Goal: Information Seeking & Learning: Learn about a topic

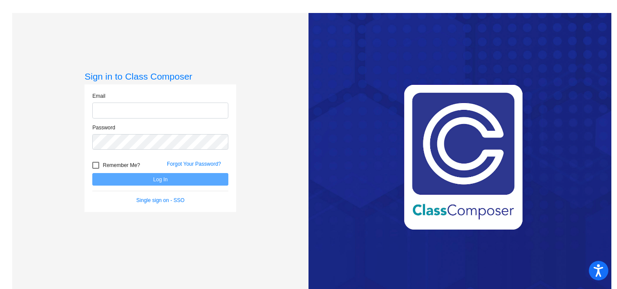
type input "[EMAIL_ADDRESS][DOMAIN_NAME]"
click at [140, 180] on button "Log In" at bounding box center [160, 179] width 136 height 13
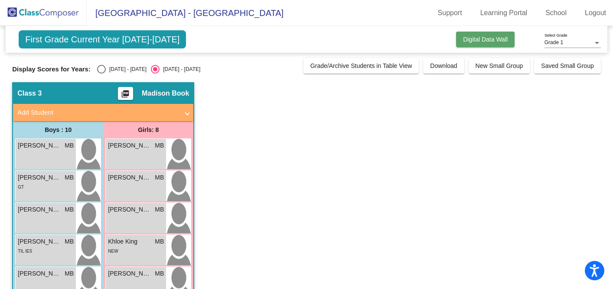
click at [484, 40] on span "Digital Data Wall" at bounding box center [485, 39] width 45 height 7
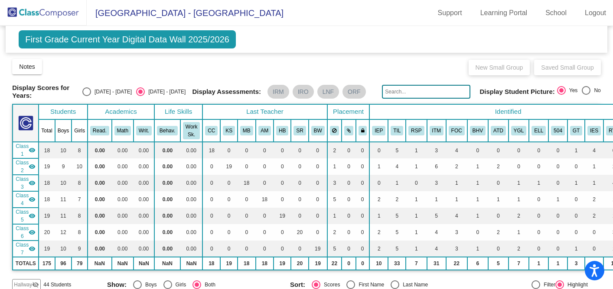
click at [91, 91] on div "Select an option" at bounding box center [86, 92] width 9 height 9
click at [87, 96] on input "[DATE] - [DATE]" at bounding box center [86, 96] width 0 height 0
radio input "true"
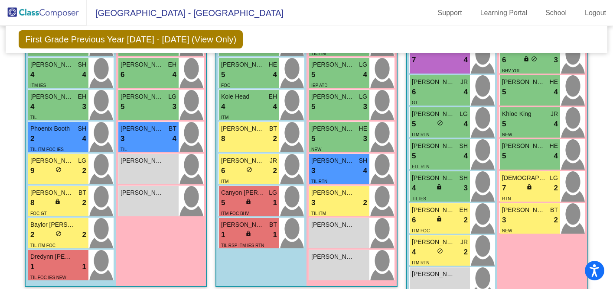
scroll to position [365, 0]
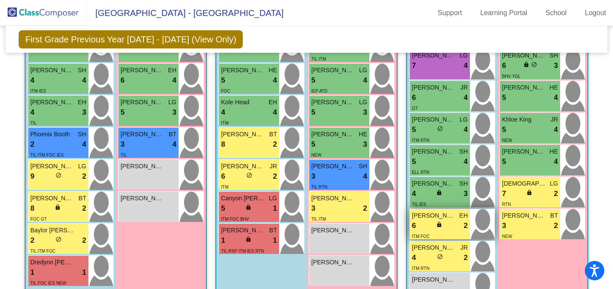
click at [449, 216] on span "[PERSON_NAME]" at bounding box center [433, 215] width 43 height 9
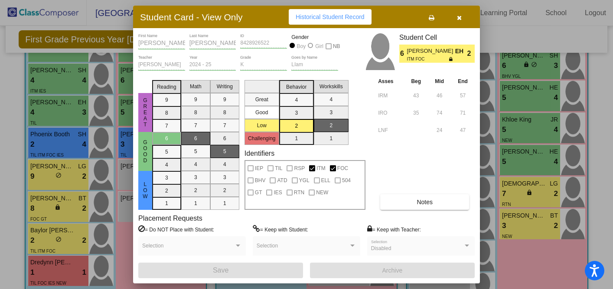
click at [463, 18] on button "button" at bounding box center [459, 17] width 28 height 16
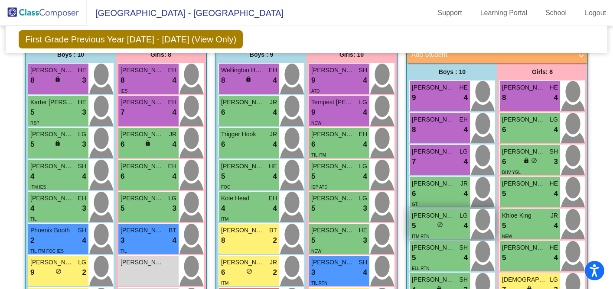
scroll to position [271, 0]
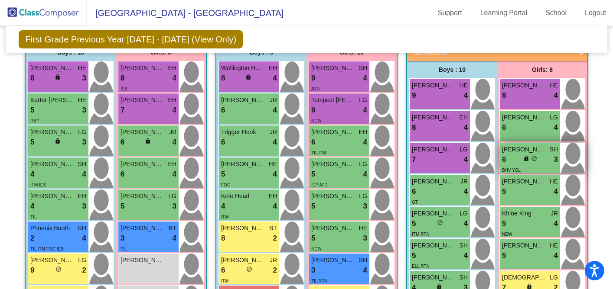
click at [535, 150] on span "[PERSON_NAME]" at bounding box center [523, 149] width 43 height 9
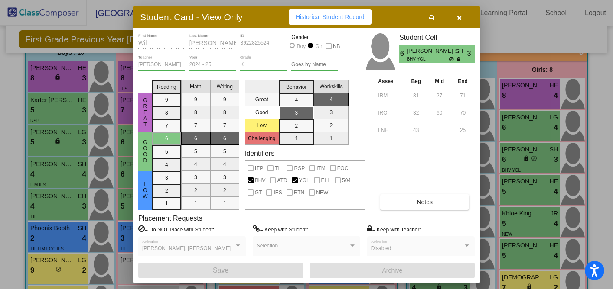
click at [460, 17] on icon "button" at bounding box center [459, 18] width 5 height 6
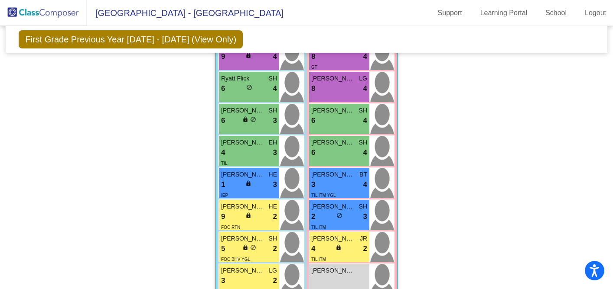
scroll to position [1124, 0]
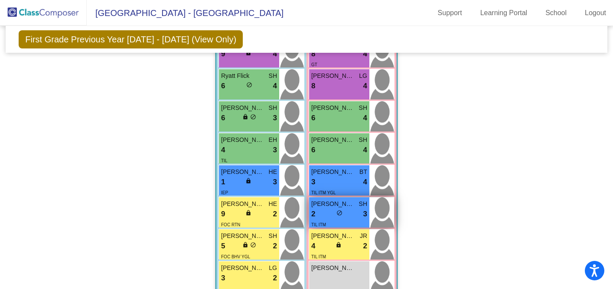
click at [352, 203] on span "[PERSON_NAME]" at bounding box center [332, 204] width 43 height 9
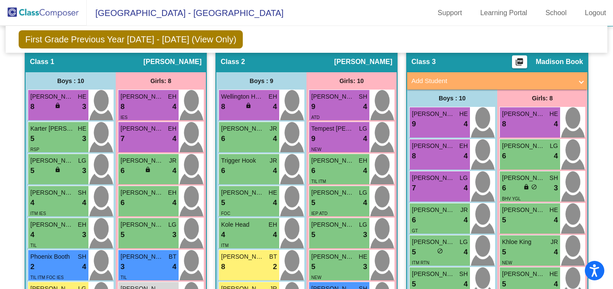
scroll to position [299, 0]
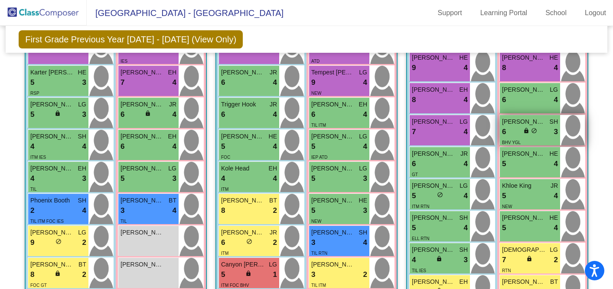
click at [523, 127] on div "lock do_not_disturb_alt" at bounding box center [530, 131] width 14 height 9
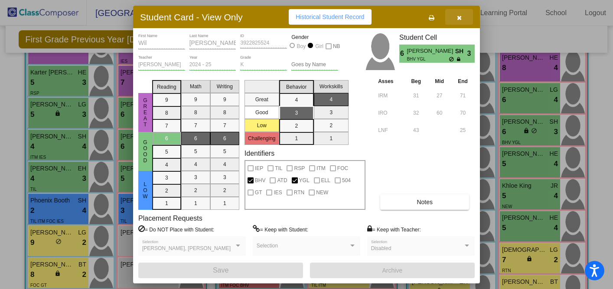
click at [459, 18] on icon "button" at bounding box center [459, 18] width 5 height 6
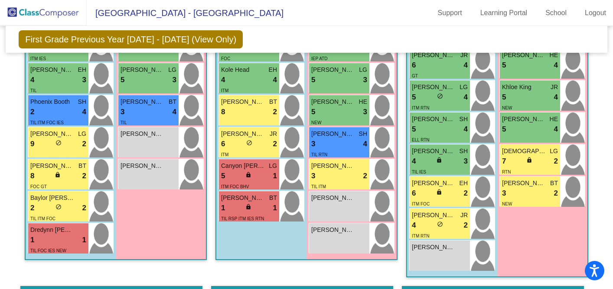
scroll to position [400, 0]
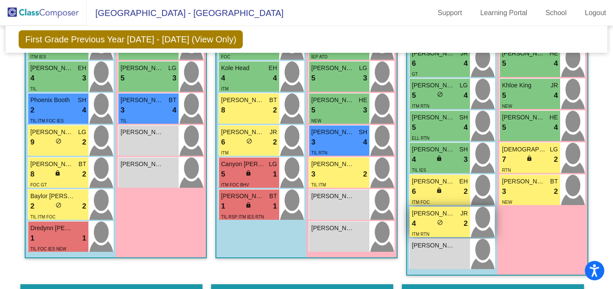
click at [443, 218] on div "4 lock do_not_disturb_alt 2" at bounding box center [440, 223] width 56 height 11
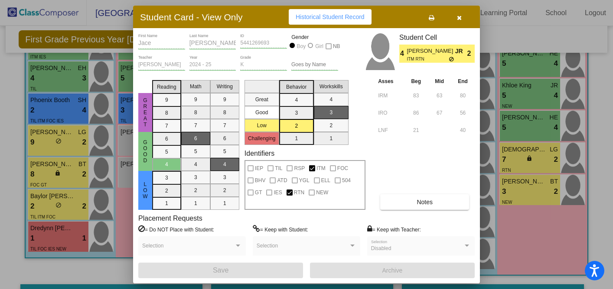
click at [202, 246] on span at bounding box center [188, 249] width 92 height 6
click at [237, 247] on div at bounding box center [238, 246] width 4 height 2
click at [218, 244] on div "Selection" at bounding box center [192, 249] width 100 height 16
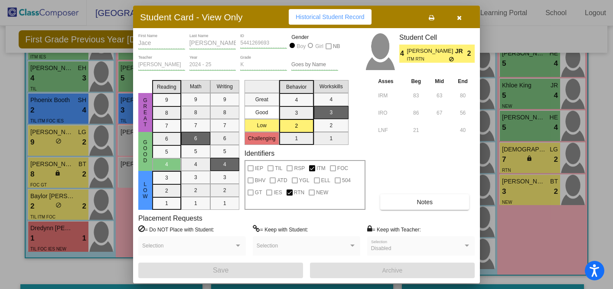
click at [462, 17] on button "button" at bounding box center [459, 17] width 28 height 16
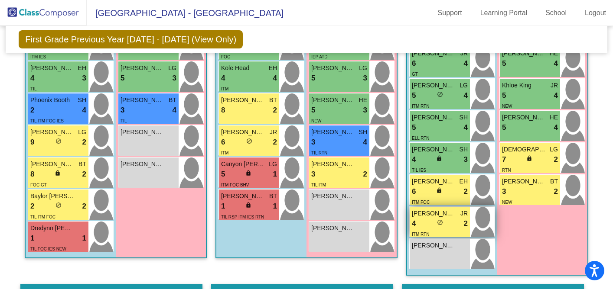
click at [437, 221] on span "do_not_disturb_alt" at bounding box center [440, 223] width 6 height 6
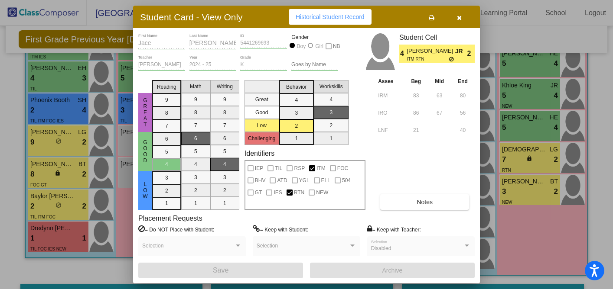
click at [428, 51] on span "[PERSON_NAME]" at bounding box center [430, 51] width 48 height 9
click at [408, 197] on button "Notes" at bounding box center [424, 203] width 89 height 16
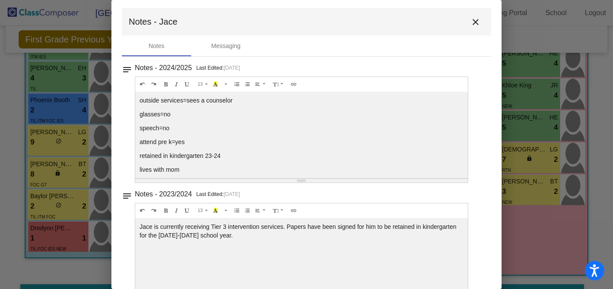
scroll to position [0, 0]
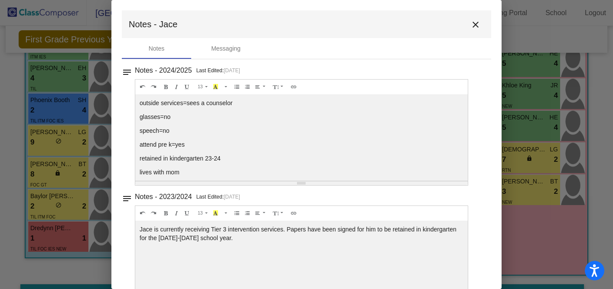
click at [475, 26] on mat-icon "close" at bounding box center [475, 25] width 10 height 10
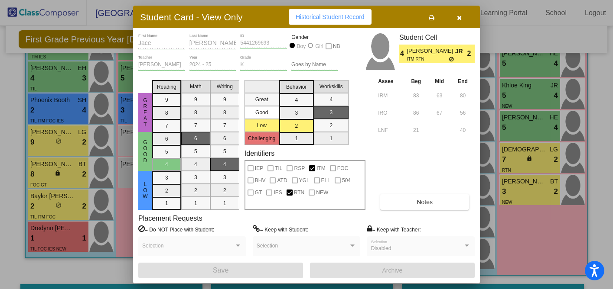
click at [464, 23] on button "button" at bounding box center [459, 17] width 28 height 16
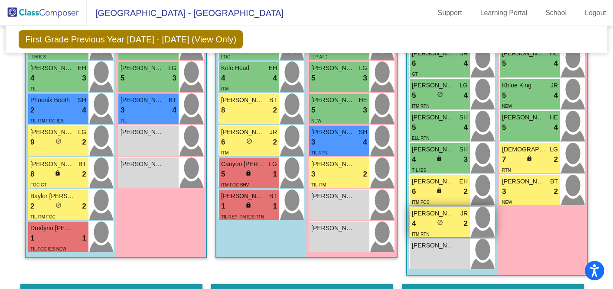
click at [442, 220] on div "4 lock do_not_disturb_alt 2" at bounding box center [440, 223] width 56 height 11
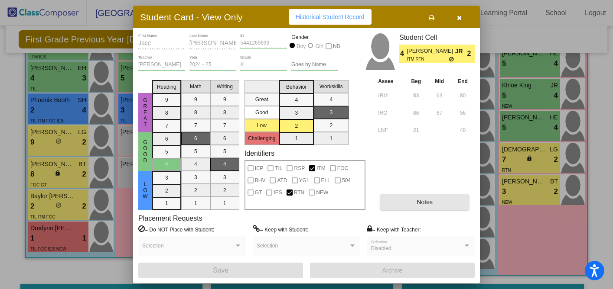
click at [397, 205] on button "Notes" at bounding box center [424, 203] width 89 height 16
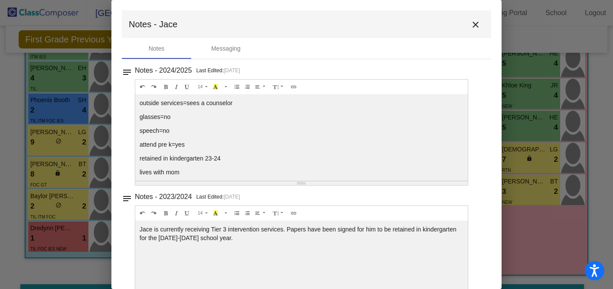
scroll to position [5, 0]
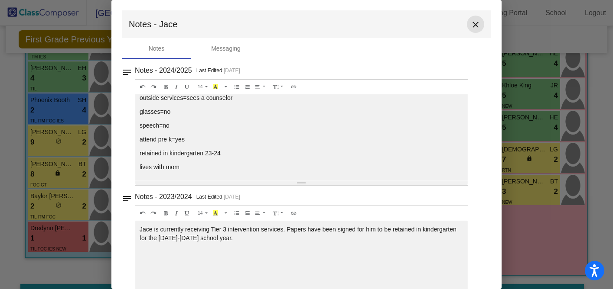
click at [467, 29] on button "close" at bounding box center [475, 24] width 17 height 17
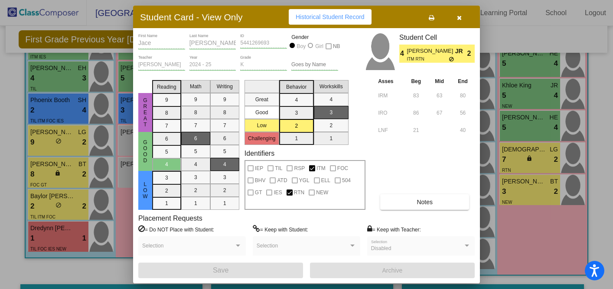
click at [460, 10] on button "button" at bounding box center [459, 17] width 28 height 16
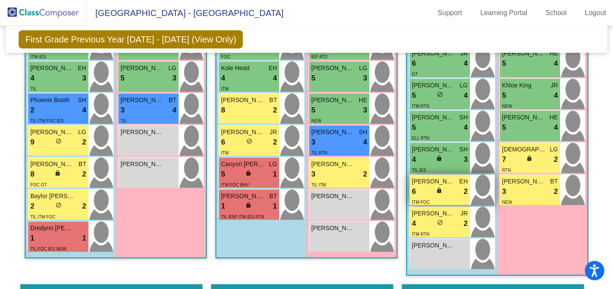
click at [445, 186] on div "6 lock do_not_disturb_alt 2" at bounding box center [440, 191] width 56 height 11
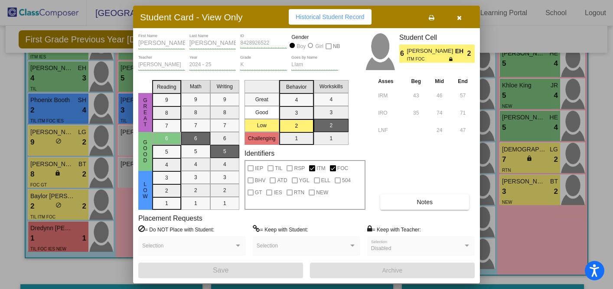
click at [427, 202] on span "Notes" at bounding box center [424, 202] width 16 height 7
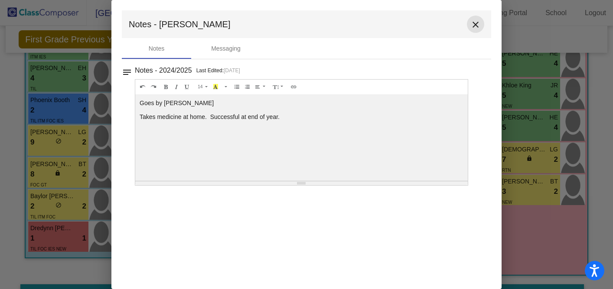
click at [474, 27] on mat-icon "close" at bounding box center [475, 25] width 10 height 10
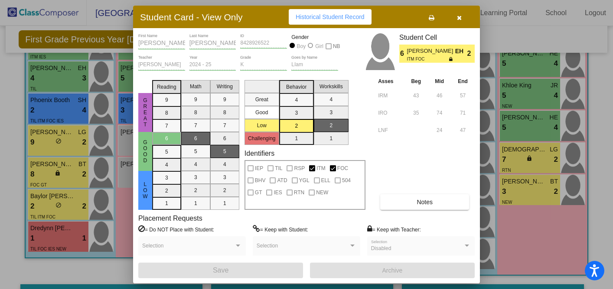
click at [462, 16] on button "button" at bounding box center [459, 17] width 28 height 16
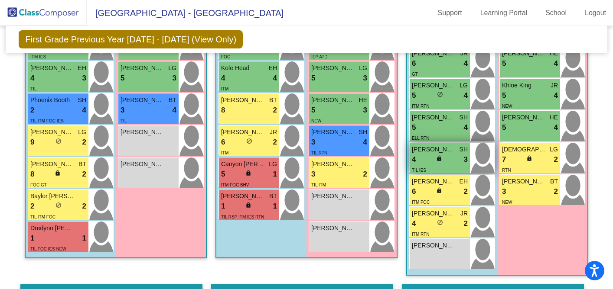
click at [448, 150] on span "[PERSON_NAME]" at bounding box center [433, 149] width 43 height 9
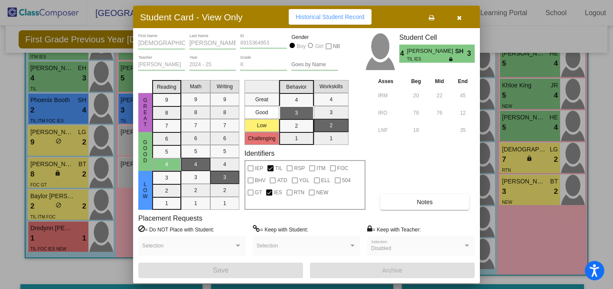
click at [414, 200] on button "Notes" at bounding box center [424, 203] width 89 height 16
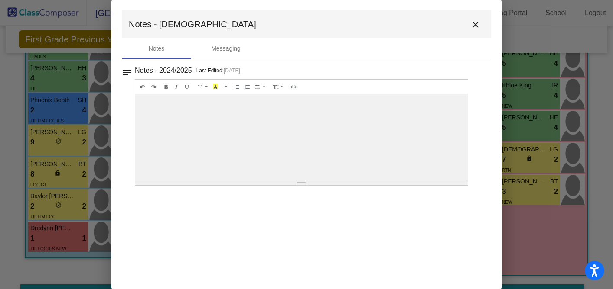
click at [475, 25] on mat-icon "close" at bounding box center [475, 25] width 10 height 10
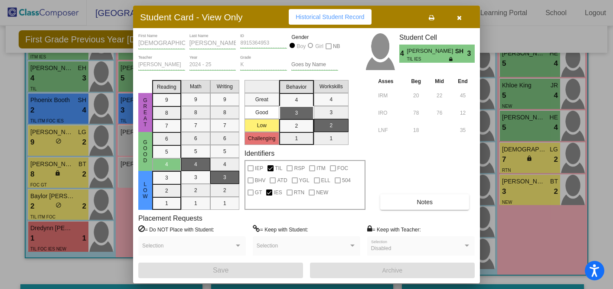
click at [462, 19] on button "button" at bounding box center [459, 17] width 28 height 16
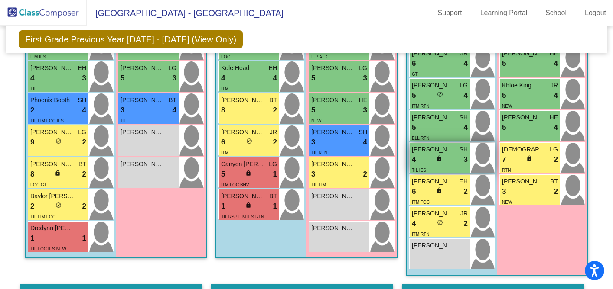
click at [446, 155] on div "4 lock do_not_disturb_alt 3" at bounding box center [440, 159] width 56 height 11
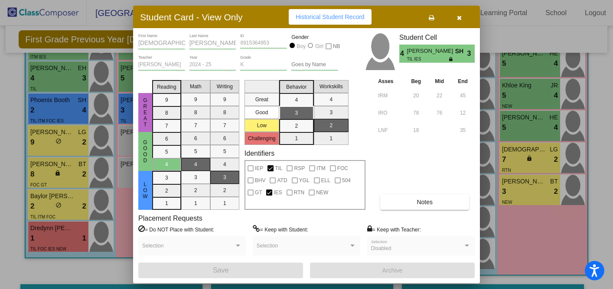
click at [416, 198] on button "Notes" at bounding box center [424, 203] width 89 height 16
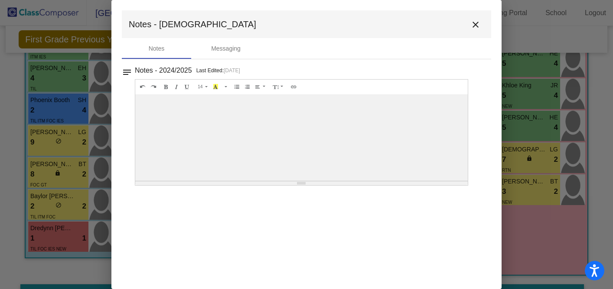
click at [472, 23] on mat-icon "close" at bounding box center [475, 25] width 10 height 10
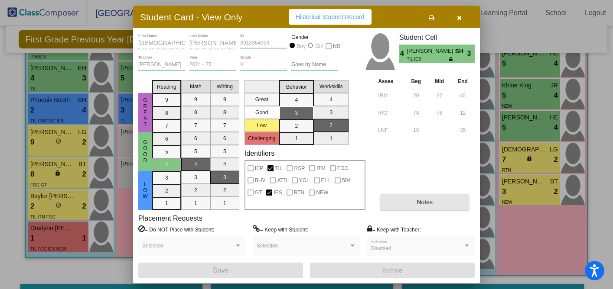
click at [439, 198] on button "Notes" at bounding box center [424, 203] width 89 height 16
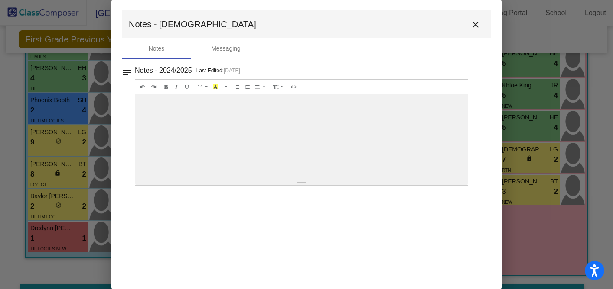
click at [475, 24] on mat-icon "close" at bounding box center [475, 25] width 10 height 10
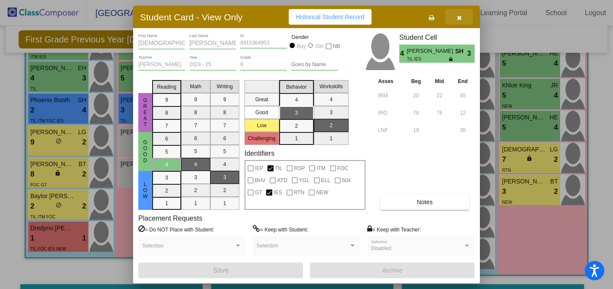
click at [461, 16] on icon "button" at bounding box center [459, 18] width 5 height 6
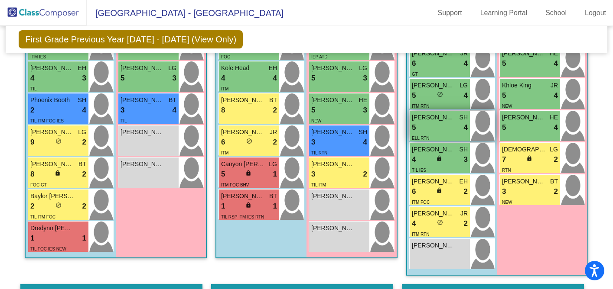
click at [450, 124] on div "5 lock do_not_disturb_alt 4" at bounding box center [440, 127] width 56 height 11
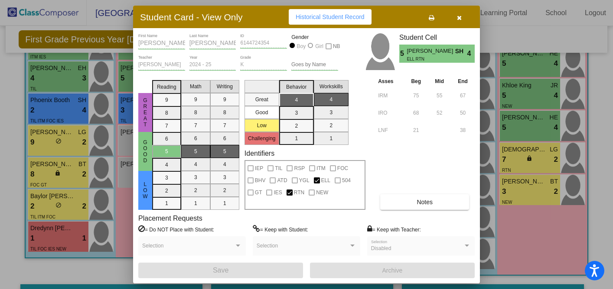
click at [423, 204] on span "Notes" at bounding box center [424, 202] width 16 height 7
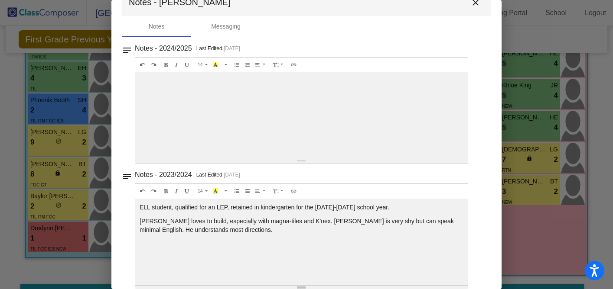
scroll to position [0, 0]
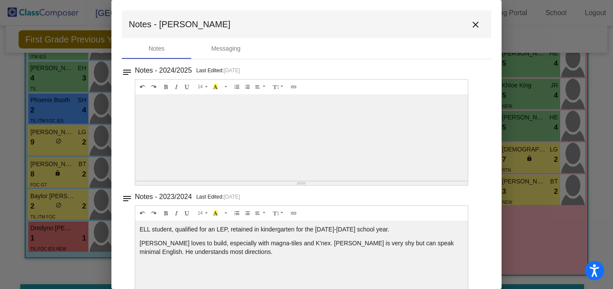
click at [475, 26] on mat-icon "close" at bounding box center [475, 25] width 10 height 10
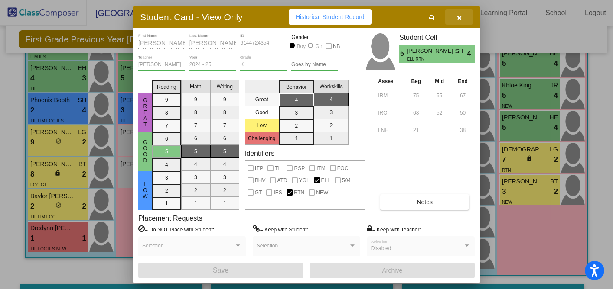
click at [462, 15] on button "button" at bounding box center [459, 17] width 28 height 16
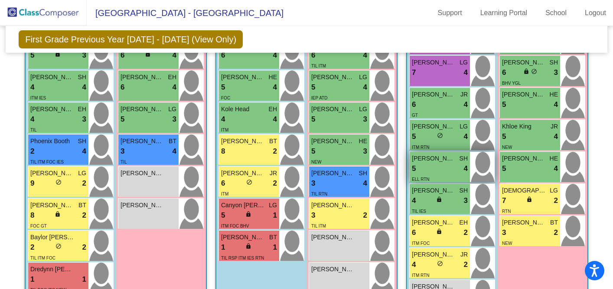
scroll to position [353, 0]
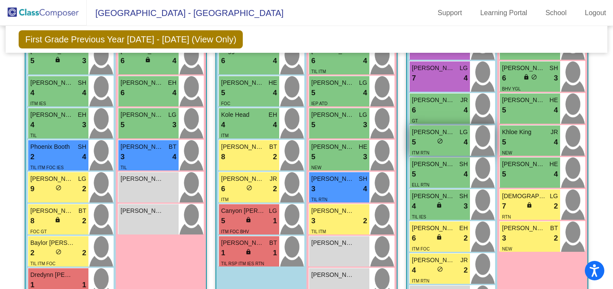
click at [452, 130] on span "[PERSON_NAME]" at bounding box center [433, 132] width 43 height 9
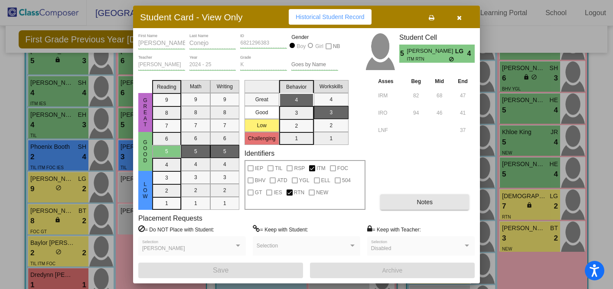
click at [410, 197] on button "Notes" at bounding box center [424, 203] width 89 height 16
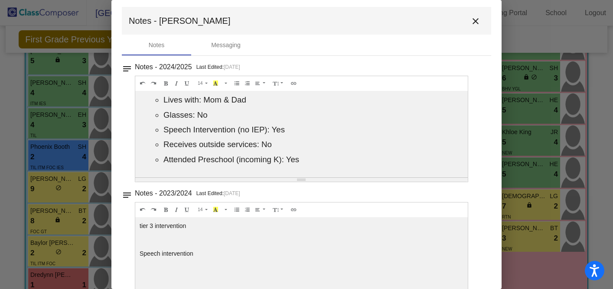
scroll to position [0, 0]
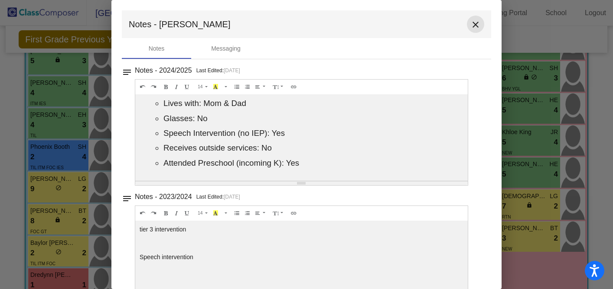
click at [474, 23] on mat-icon "close" at bounding box center [475, 25] width 10 height 10
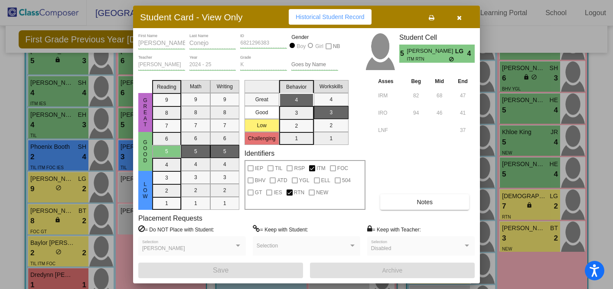
click at [459, 15] on icon "button" at bounding box center [459, 18] width 5 height 6
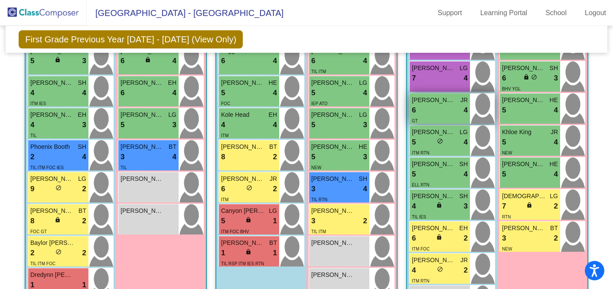
click at [445, 99] on span "[PERSON_NAME] [PERSON_NAME]" at bounding box center [433, 100] width 43 height 9
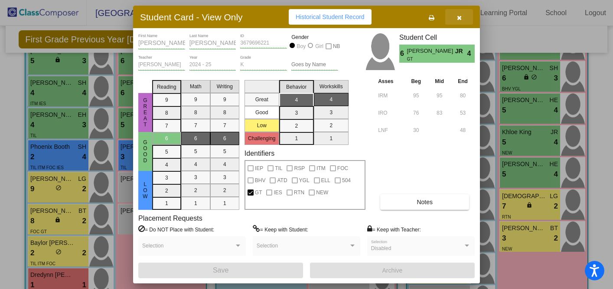
click at [462, 12] on button "button" at bounding box center [459, 17] width 28 height 16
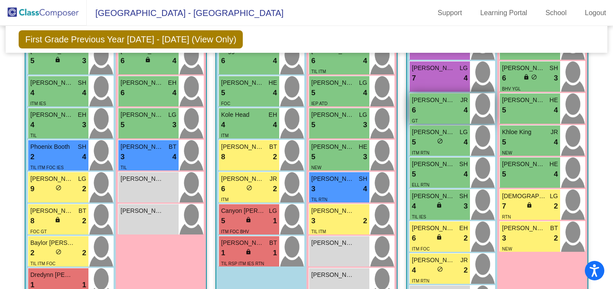
click at [451, 107] on div "6 lock do_not_disturb_alt 4" at bounding box center [440, 110] width 56 height 11
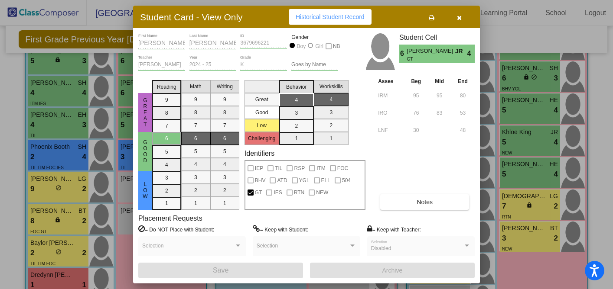
click at [390, 205] on button "Notes" at bounding box center [424, 203] width 89 height 16
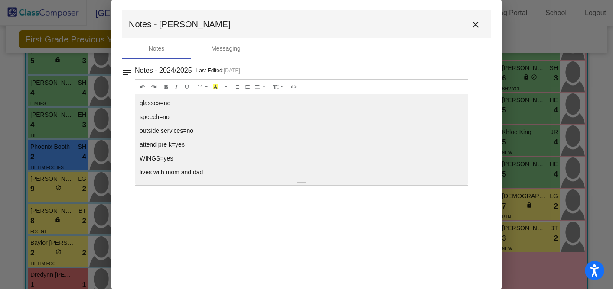
click at [475, 18] on button "close" at bounding box center [475, 24] width 17 height 17
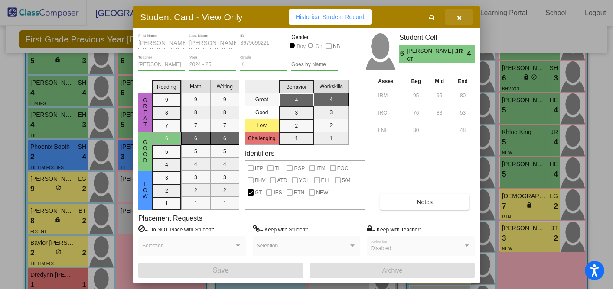
click at [459, 23] on button "button" at bounding box center [459, 17] width 28 height 16
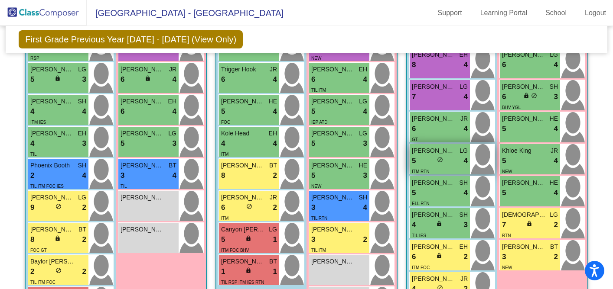
scroll to position [316, 0]
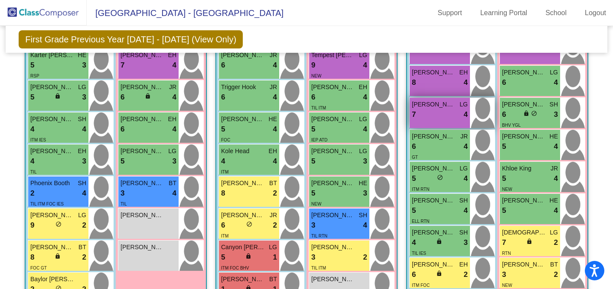
click at [442, 119] on div "[PERSON_NAME] LG 7 lock do_not_disturb_alt 4" at bounding box center [440, 113] width 60 height 30
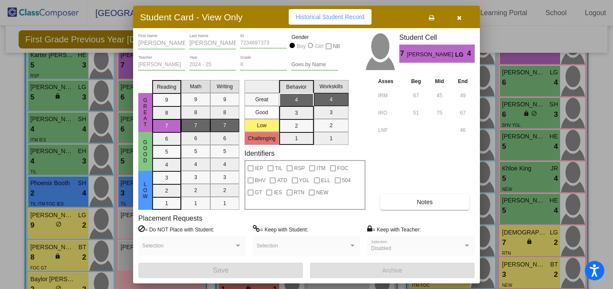
click at [410, 200] on button "Notes" at bounding box center [424, 203] width 89 height 16
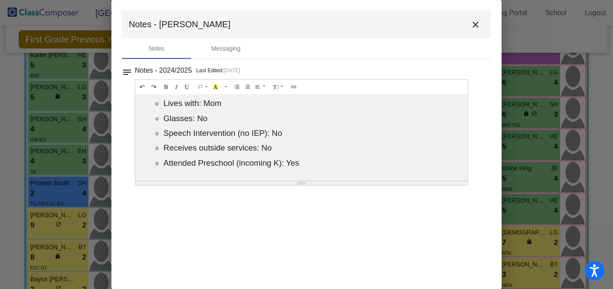
scroll to position [0, 0]
click at [475, 26] on mat-icon "close" at bounding box center [475, 25] width 10 height 10
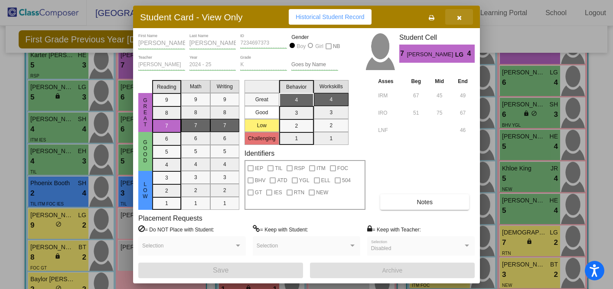
click at [465, 16] on button "button" at bounding box center [459, 17] width 28 height 16
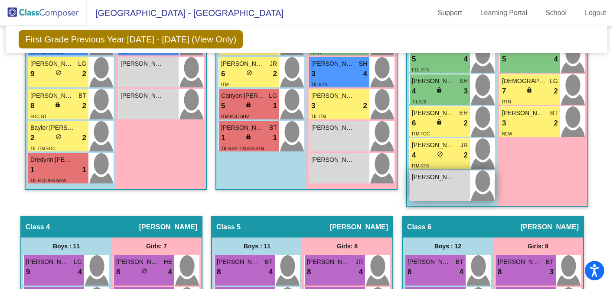
scroll to position [429, 0]
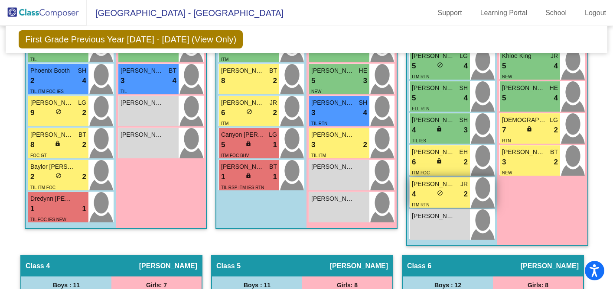
click at [445, 192] on div "4 lock do_not_disturb_alt 2" at bounding box center [440, 194] width 56 height 11
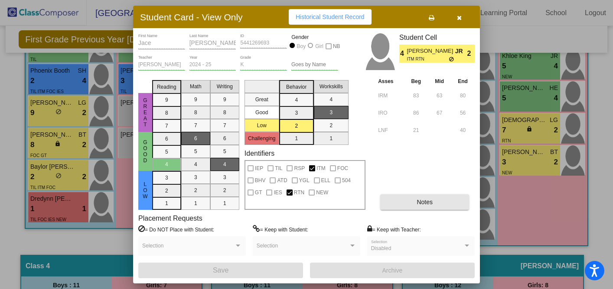
click at [431, 206] on button "Notes" at bounding box center [424, 203] width 89 height 16
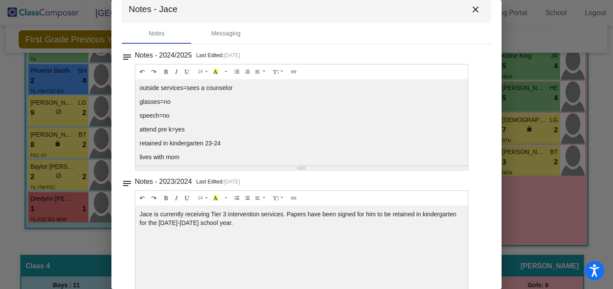
scroll to position [0, 0]
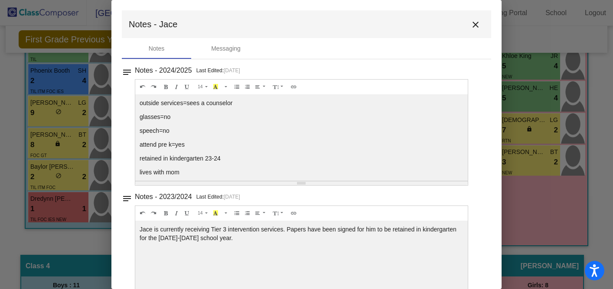
click at [470, 24] on mat-icon "close" at bounding box center [475, 25] width 10 height 10
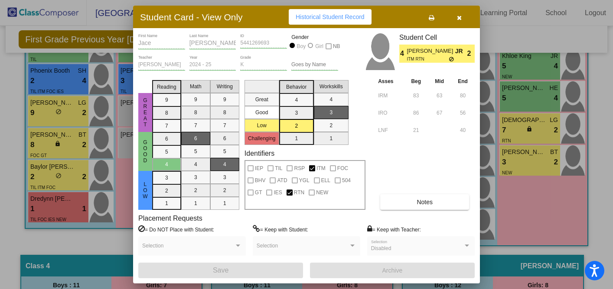
click at [460, 19] on icon "button" at bounding box center [459, 18] width 5 height 6
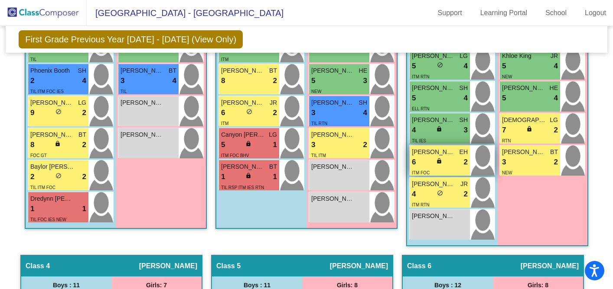
click at [447, 157] on div "6 lock do_not_disturb_alt 2" at bounding box center [440, 162] width 56 height 11
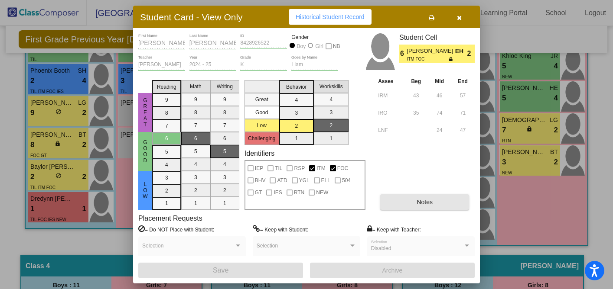
click at [425, 196] on button "Notes" at bounding box center [424, 203] width 89 height 16
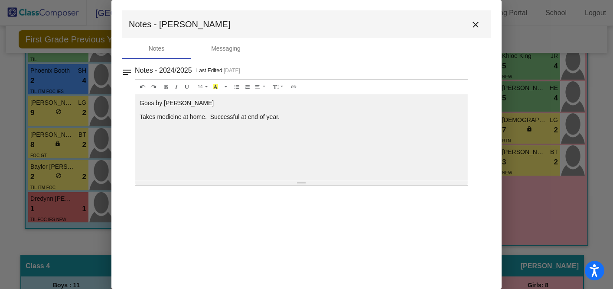
click at [473, 23] on mat-icon "close" at bounding box center [475, 25] width 10 height 10
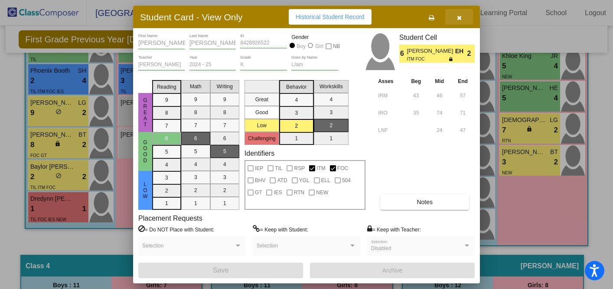
click at [457, 15] on icon "button" at bounding box center [459, 18] width 5 height 6
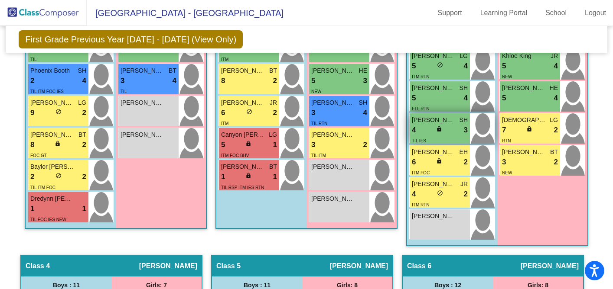
click at [456, 125] on div "4 lock do_not_disturb_alt 3" at bounding box center [440, 130] width 56 height 11
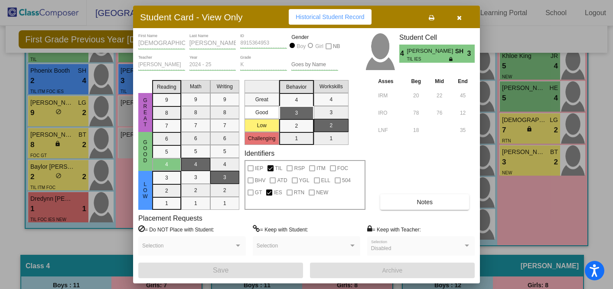
click at [419, 212] on div "[DEMOGRAPHIC_DATA] First Name [PERSON_NAME] Last Name 8915364953 ID Gender Boy …" at bounding box center [306, 155] width 336 height 245
click at [419, 205] on span "Notes" at bounding box center [424, 202] width 16 height 7
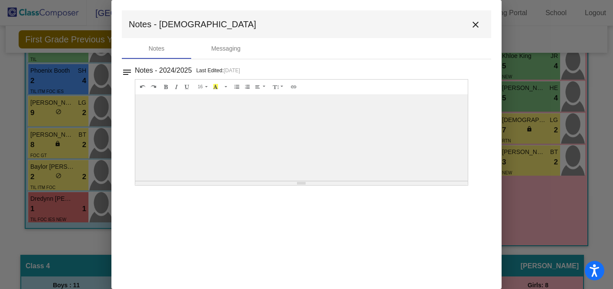
click at [472, 27] on mat-icon "close" at bounding box center [475, 25] width 10 height 10
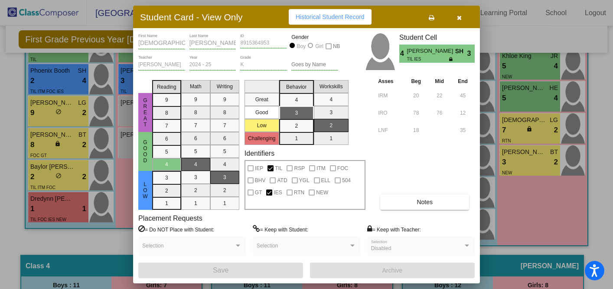
click at [472, 27] on div "Student Card - View Only Historical Student Record" at bounding box center [306, 17] width 347 height 23
click at [460, 19] on icon "button" at bounding box center [459, 18] width 5 height 6
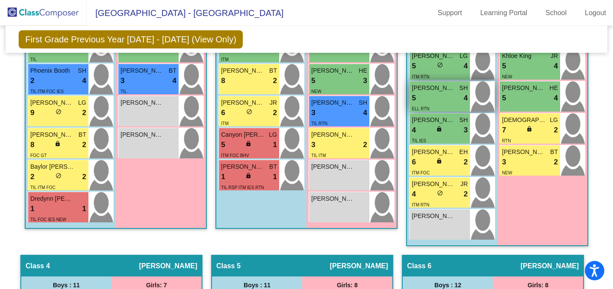
click at [449, 90] on span "[PERSON_NAME]" at bounding box center [433, 88] width 43 height 9
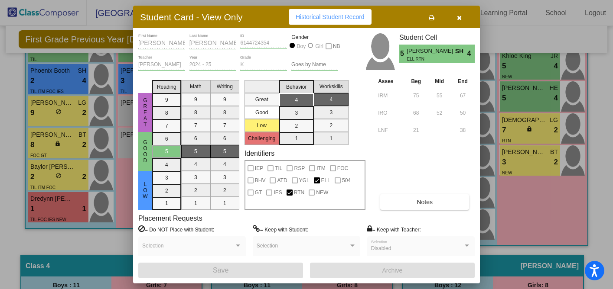
click at [420, 198] on button "Notes" at bounding box center [424, 203] width 89 height 16
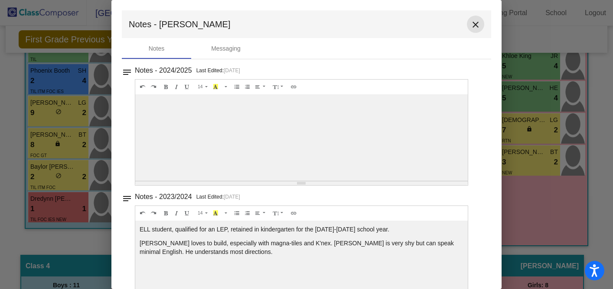
click at [472, 27] on mat-icon "close" at bounding box center [475, 25] width 10 height 10
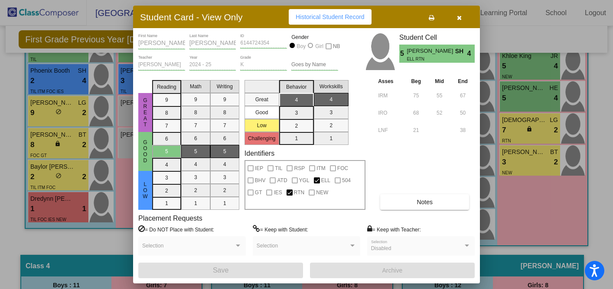
click at [459, 24] on button "button" at bounding box center [459, 17] width 28 height 16
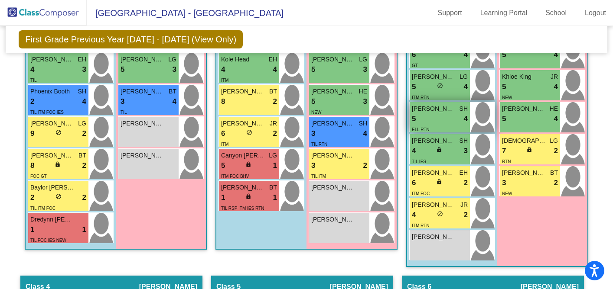
scroll to position [405, 0]
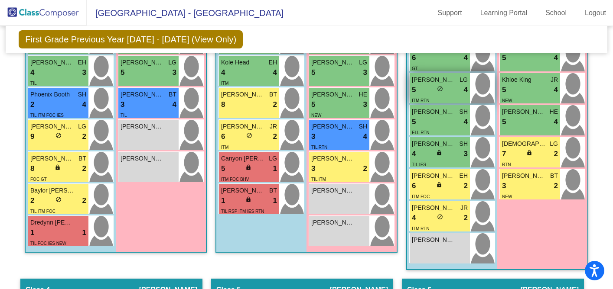
click at [442, 91] on div "5 lock do_not_disturb_alt 4" at bounding box center [440, 90] width 56 height 11
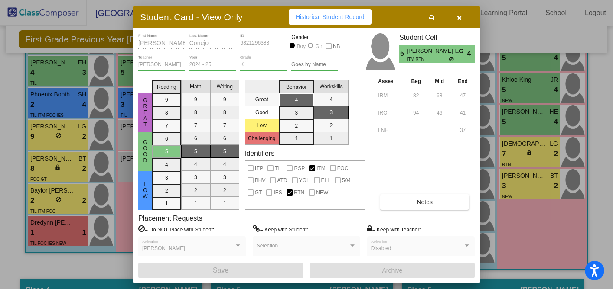
click at [427, 195] on button "Notes" at bounding box center [424, 203] width 89 height 16
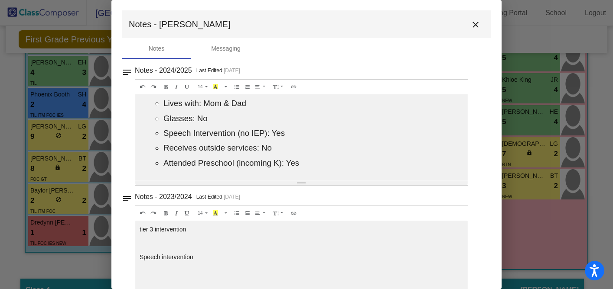
scroll to position [0, 0]
click at [471, 24] on mat-icon "close" at bounding box center [475, 24] width 10 height 10
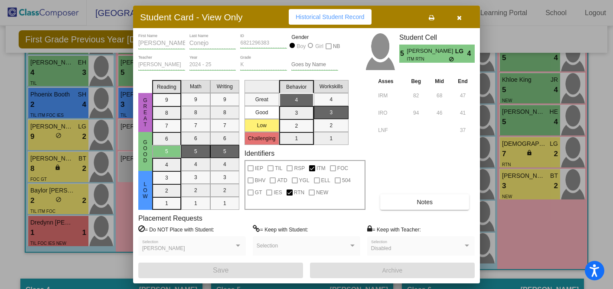
click at [462, 16] on button "button" at bounding box center [459, 17] width 28 height 16
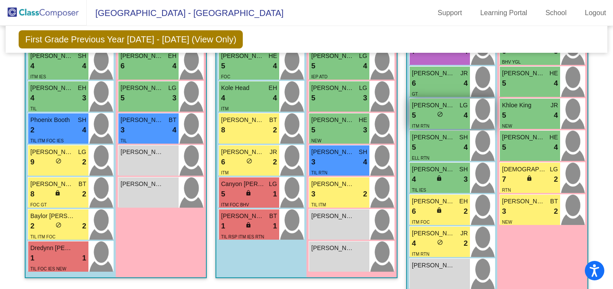
scroll to position [374, 0]
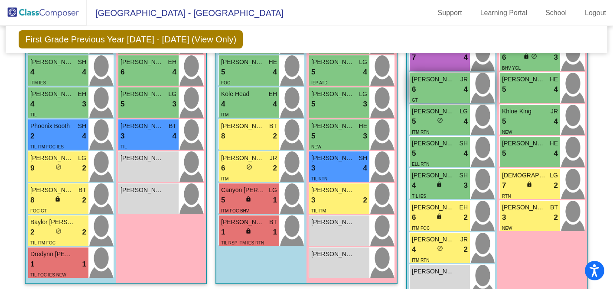
click at [447, 87] on div "6 lock do_not_disturb_alt 4" at bounding box center [440, 89] width 56 height 11
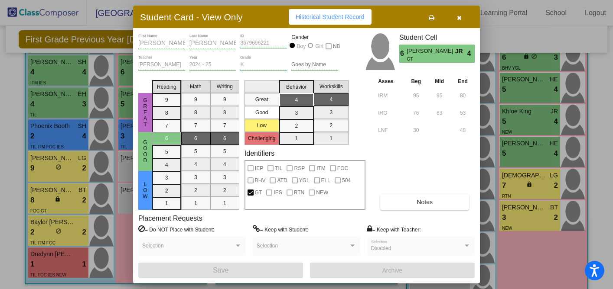
click at [423, 199] on span "Notes" at bounding box center [424, 202] width 16 height 7
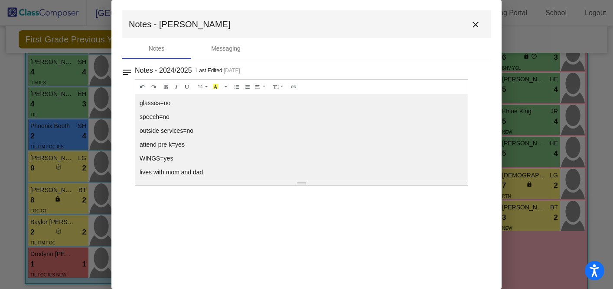
click at [475, 23] on mat-icon "close" at bounding box center [475, 25] width 10 height 10
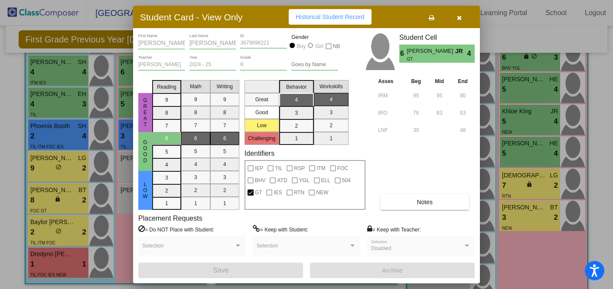
click at [449, 10] on button "button" at bounding box center [459, 17] width 28 height 16
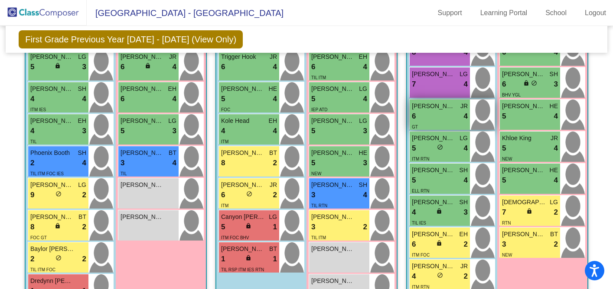
scroll to position [335, 0]
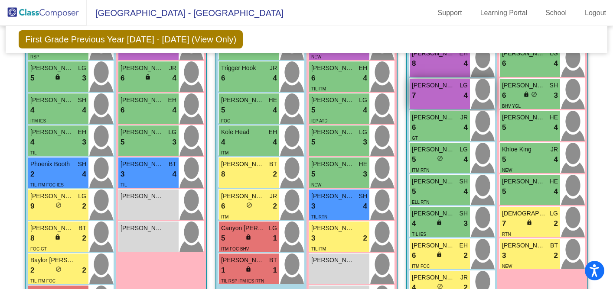
click at [442, 91] on div "7 lock do_not_disturb_alt 4" at bounding box center [440, 95] width 56 height 11
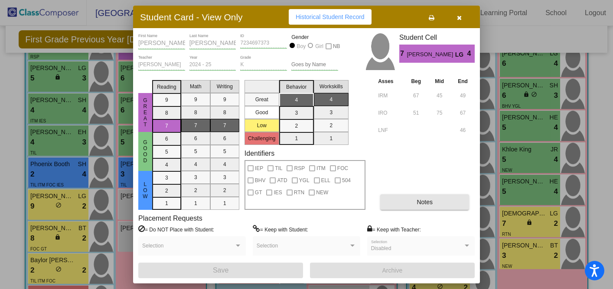
click at [429, 199] on span "Notes" at bounding box center [424, 202] width 16 height 7
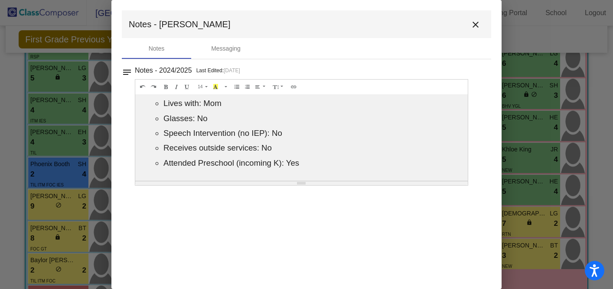
scroll to position [0, 0]
click at [474, 22] on mat-icon "close" at bounding box center [475, 25] width 10 height 10
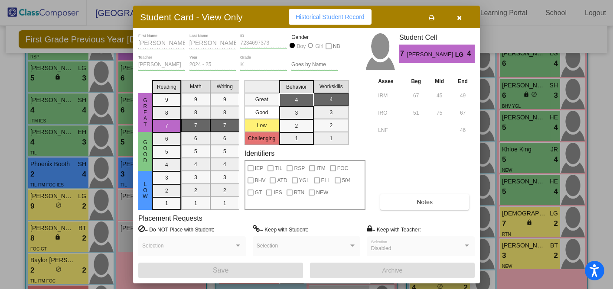
click at [463, 18] on button "button" at bounding box center [459, 17] width 28 height 16
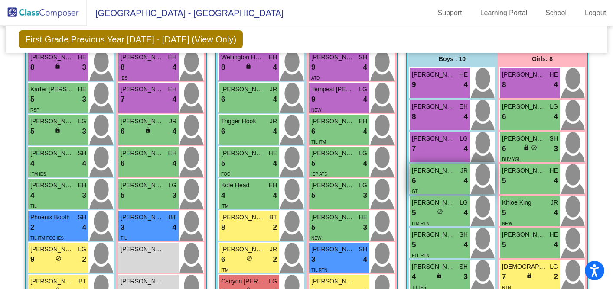
scroll to position [272, 0]
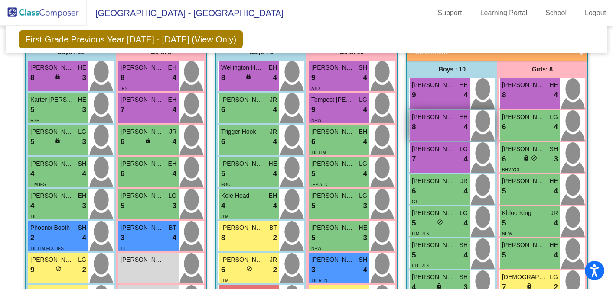
click at [435, 117] on span "[PERSON_NAME]" at bounding box center [433, 117] width 43 height 9
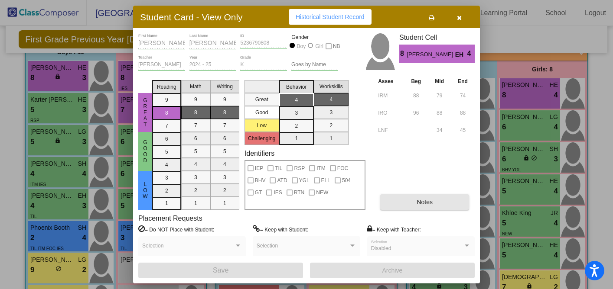
click at [404, 206] on button "Notes" at bounding box center [424, 203] width 89 height 16
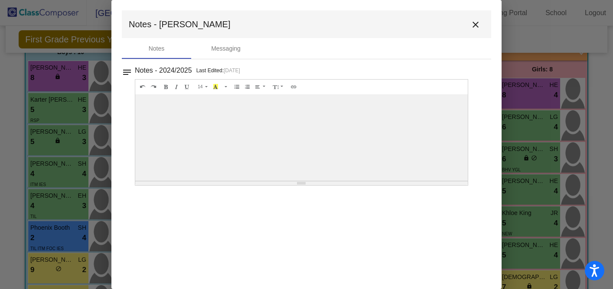
click at [477, 25] on mat-icon "close" at bounding box center [475, 25] width 10 height 10
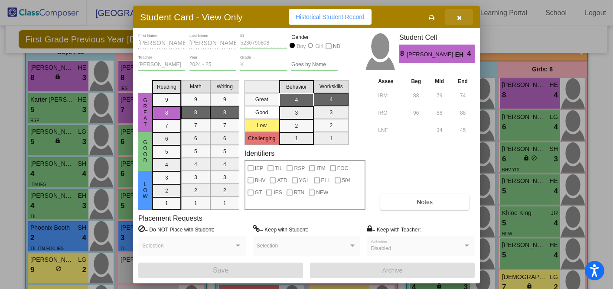
click at [459, 16] on icon "button" at bounding box center [459, 18] width 5 height 6
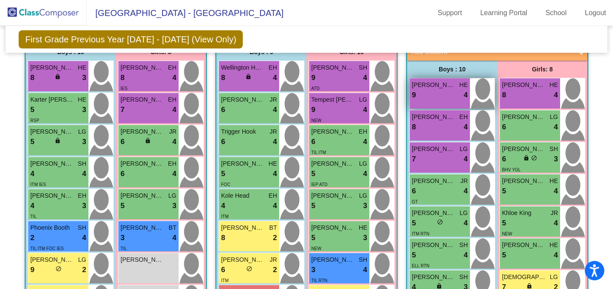
click at [442, 94] on div "9 lock do_not_disturb_alt 4" at bounding box center [440, 95] width 56 height 11
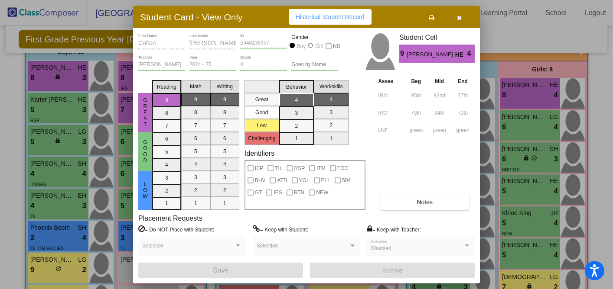
click at [414, 205] on button "Notes" at bounding box center [424, 203] width 89 height 16
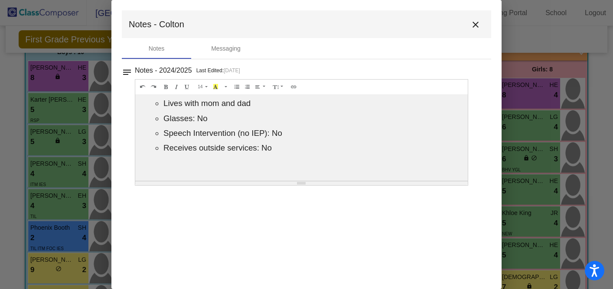
click at [478, 22] on mat-icon "close" at bounding box center [475, 25] width 10 height 10
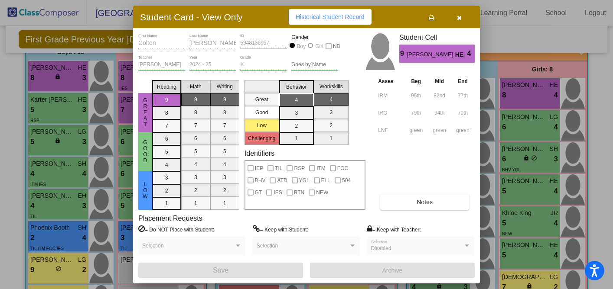
click at [453, 21] on button "button" at bounding box center [459, 17] width 28 height 16
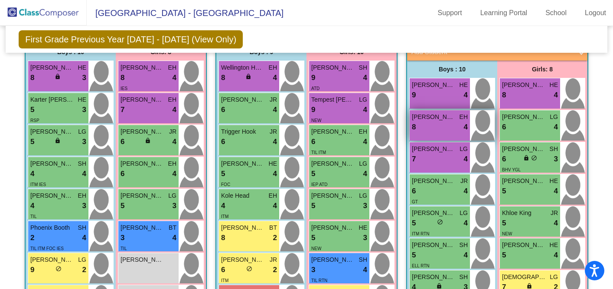
click at [442, 124] on div "8 lock do_not_disturb_alt 4" at bounding box center [440, 127] width 56 height 11
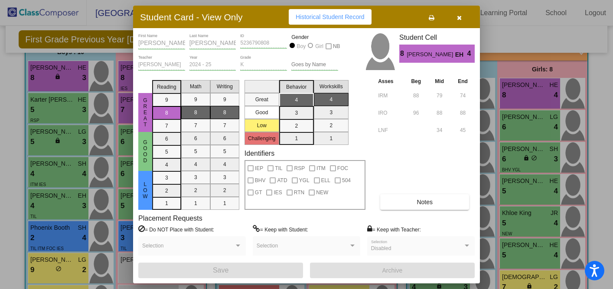
click at [427, 196] on button "Notes" at bounding box center [424, 203] width 89 height 16
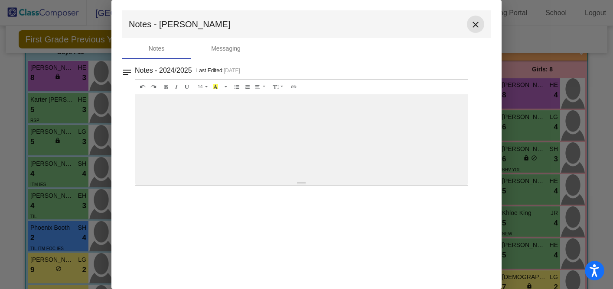
click at [476, 28] on mat-icon "close" at bounding box center [475, 25] width 10 height 10
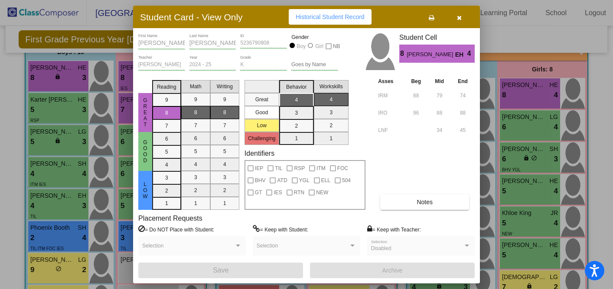
click at [463, 23] on button "button" at bounding box center [459, 17] width 28 height 16
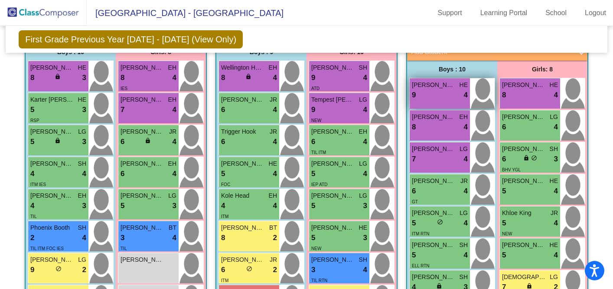
click at [443, 91] on div "9 lock do_not_disturb_alt 4" at bounding box center [440, 95] width 56 height 11
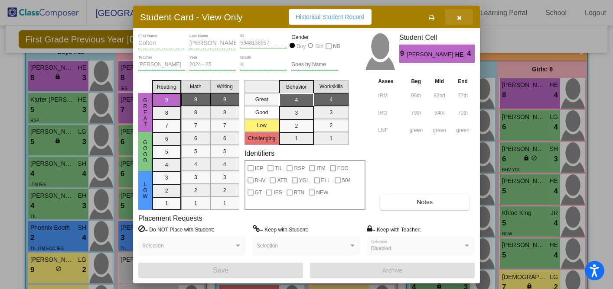
click at [461, 20] on button "button" at bounding box center [459, 17] width 28 height 16
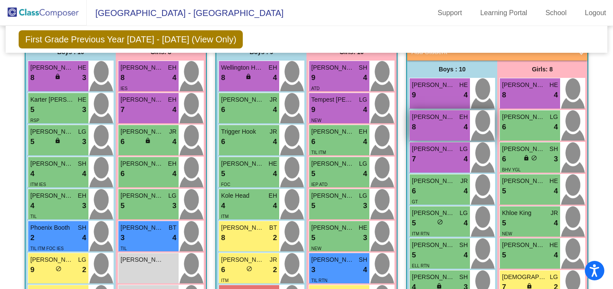
click at [438, 119] on span "[PERSON_NAME]" at bounding box center [433, 117] width 43 height 9
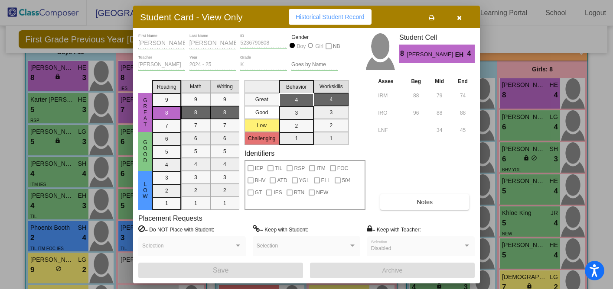
click at [460, 16] on icon "button" at bounding box center [459, 18] width 5 height 6
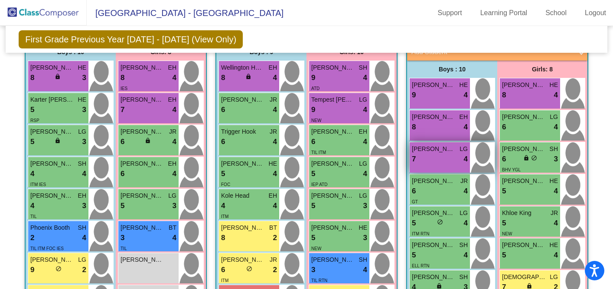
click at [429, 151] on span "[PERSON_NAME]" at bounding box center [433, 149] width 43 height 9
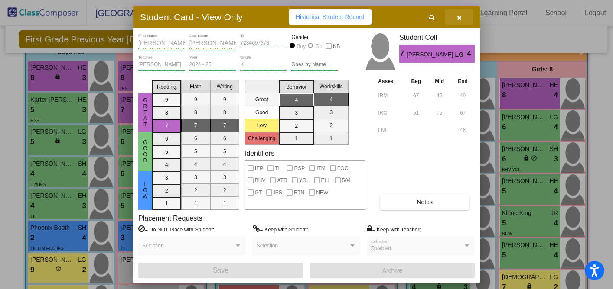
click at [461, 14] on span "button" at bounding box center [459, 16] width 5 height 7
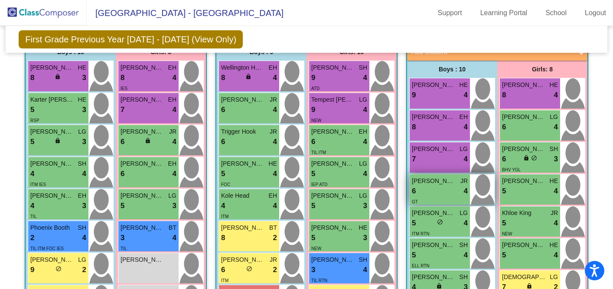
click at [436, 186] on div "6 lock do_not_disturb_alt 4" at bounding box center [440, 191] width 56 height 11
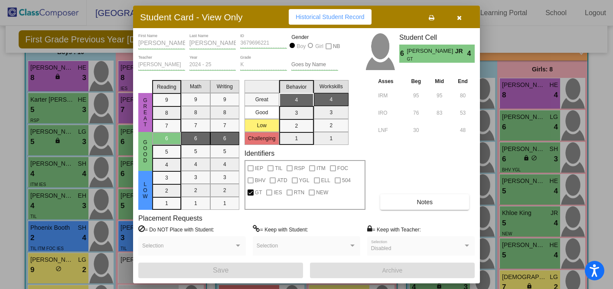
click at [461, 18] on icon "button" at bounding box center [459, 18] width 5 height 6
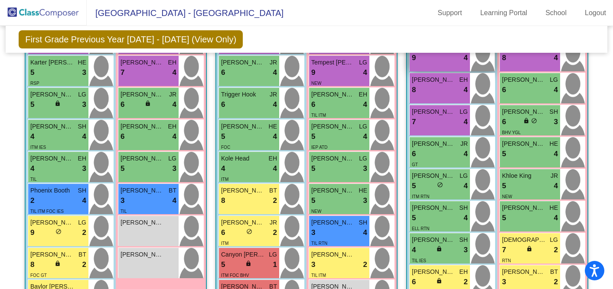
scroll to position [309, 0]
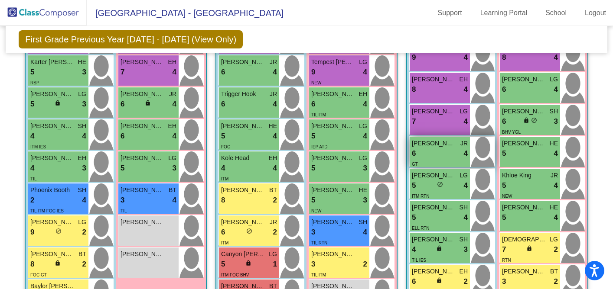
click at [436, 149] on div "6 lock do_not_disturb_alt 4" at bounding box center [440, 153] width 56 height 11
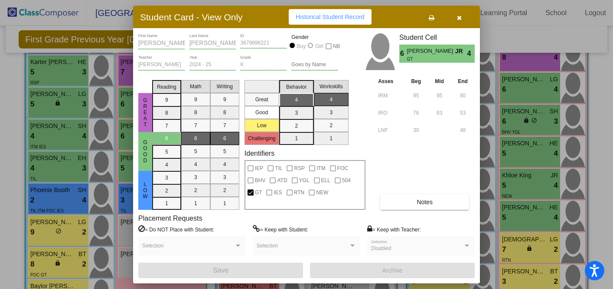
click at [459, 17] on icon "button" at bounding box center [459, 18] width 5 height 6
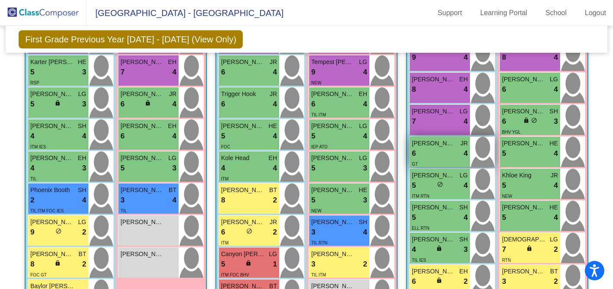
click at [436, 156] on div "6 lock do_not_disturb_alt 4" at bounding box center [440, 153] width 56 height 11
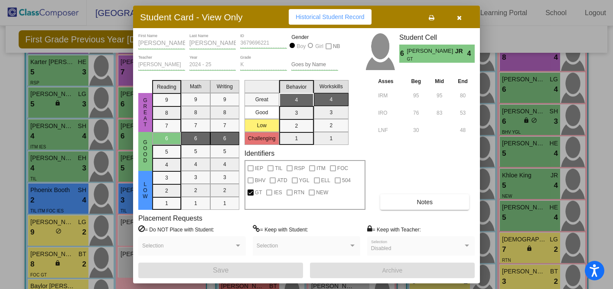
click at [459, 17] on icon "button" at bounding box center [459, 18] width 5 height 6
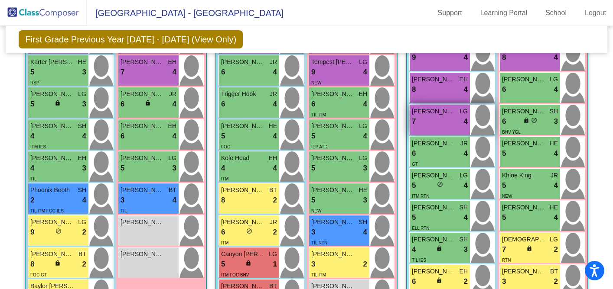
scroll to position [341, 0]
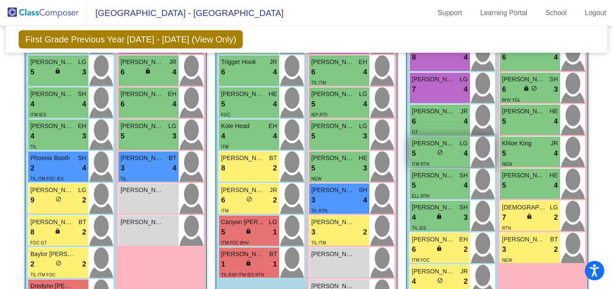
click at [447, 142] on span "[PERSON_NAME]" at bounding box center [433, 143] width 43 height 9
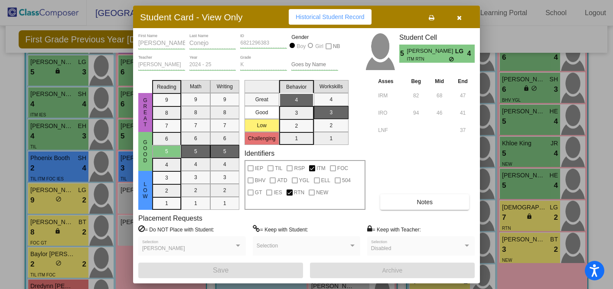
click at [457, 20] on icon "button" at bounding box center [459, 18] width 5 height 6
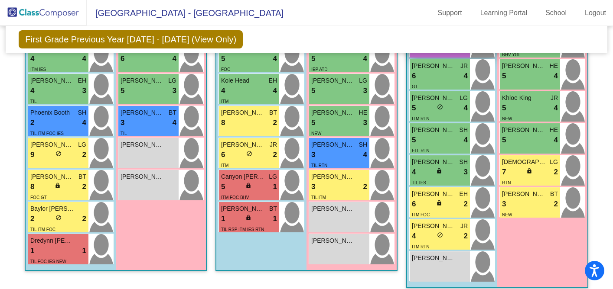
scroll to position [388, 0]
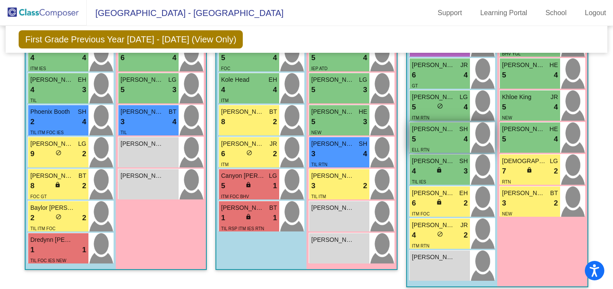
click at [439, 134] on div "5 lock do_not_disturb_alt 4" at bounding box center [440, 139] width 56 height 11
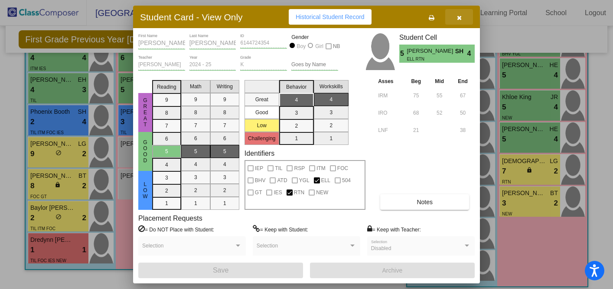
click at [457, 13] on span "button" at bounding box center [459, 16] width 5 height 7
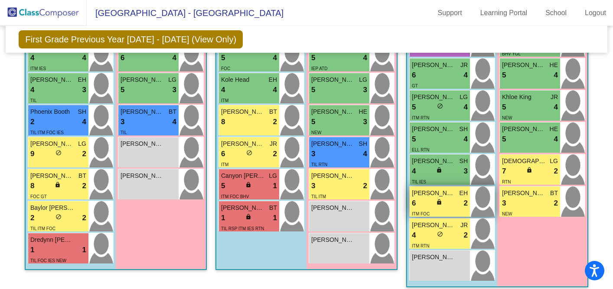
click at [442, 198] on div "6 lock do_not_disturb_alt 2" at bounding box center [440, 203] width 56 height 11
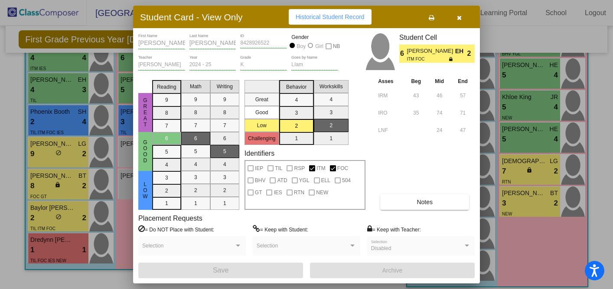
click at [461, 15] on icon "button" at bounding box center [459, 18] width 5 height 6
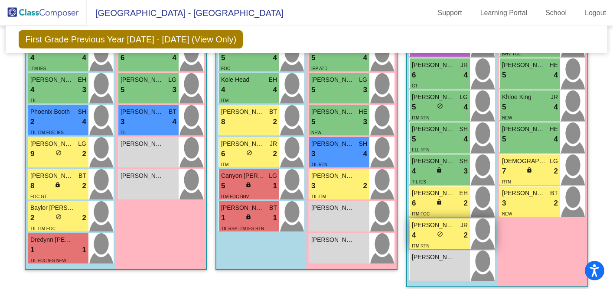
click at [447, 221] on span "[PERSON_NAME]" at bounding box center [433, 225] width 43 height 9
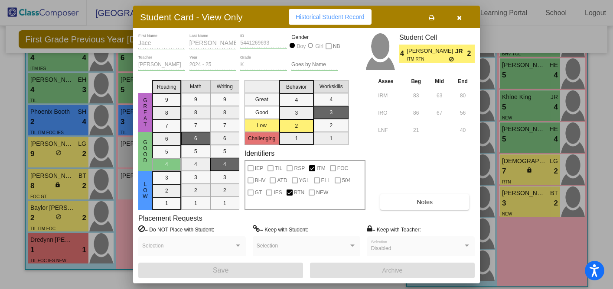
click at [457, 17] on icon "button" at bounding box center [459, 18] width 5 height 6
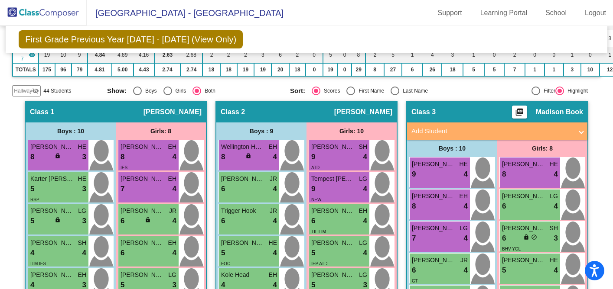
scroll to position [193, 0]
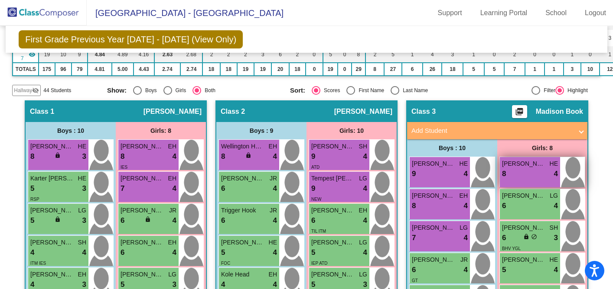
click at [526, 172] on div "8 lock do_not_disturb_alt 4" at bounding box center [530, 174] width 56 height 11
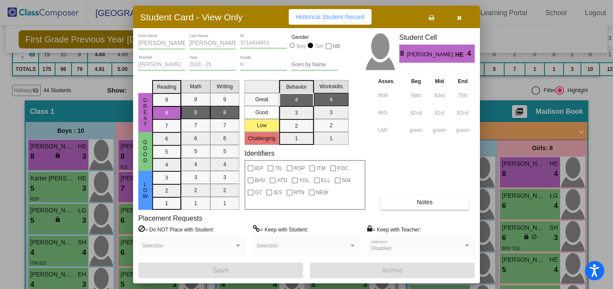
click at [426, 202] on span "Notes" at bounding box center [424, 202] width 16 height 7
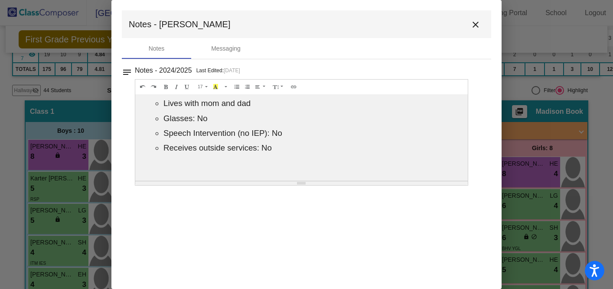
click at [476, 23] on mat-icon "close" at bounding box center [475, 25] width 10 height 10
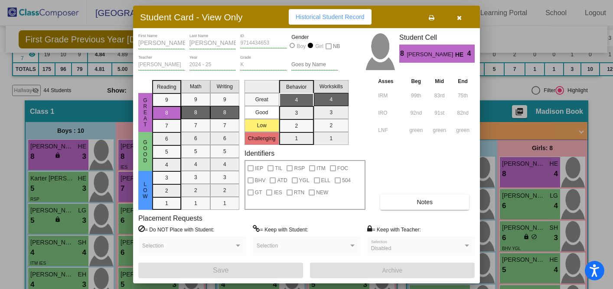
click at [455, 18] on button "button" at bounding box center [459, 17] width 28 height 16
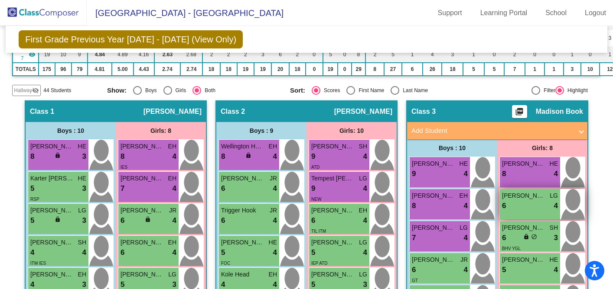
scroll to position [213, 0]
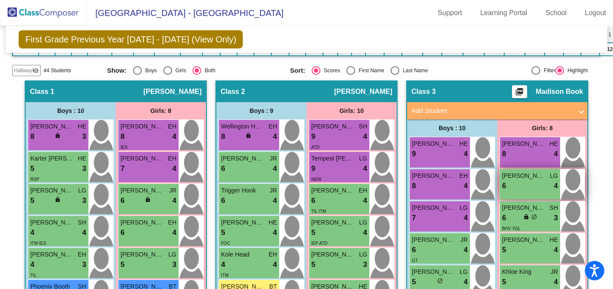
click at [527, 172] on span "[PERSON_NAME]" at bounding box center [523, 176] width 43 height 9
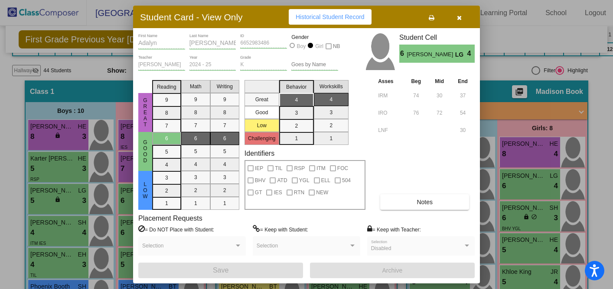
click at [432, 203] on span "Notes" at bounding box center [424, 202] width 16 height 7
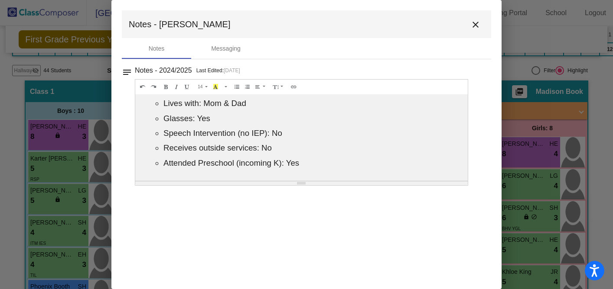
scroll to position [0, 0]
click at [478, 25] on mat-icon "close" at bounding box center [475, 25] width 10 height 10
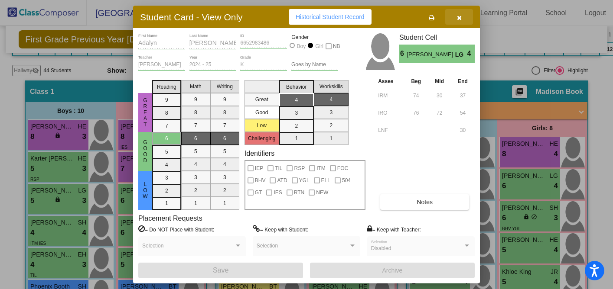
click at [453, 19] on button "button" at bounding box center [459, 17] width 28 height 16
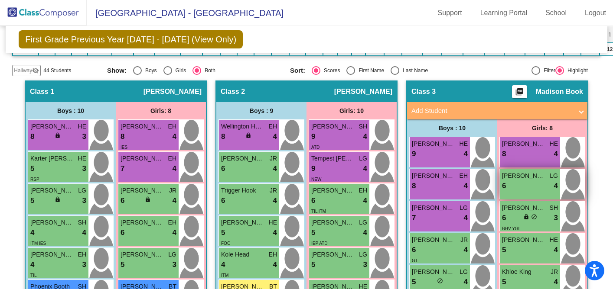
click at [524, 186] on div "6 lock do_not_disturb_alt 4" at bounding box center [530, 186] width 56 height 11
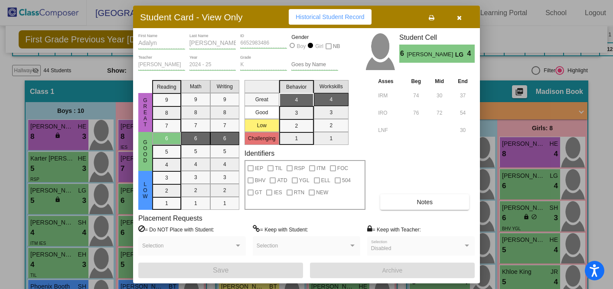
click at [459, 13] on span "button" at bounding box center [459, 16] width 5 height 7
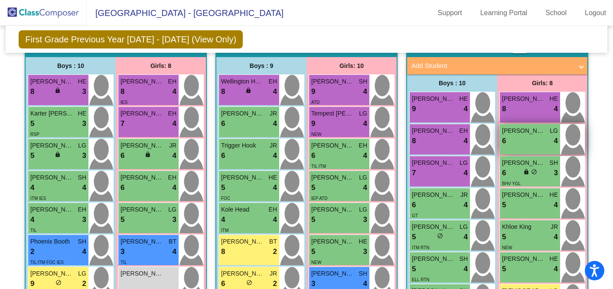
scroll to position [259, 0]
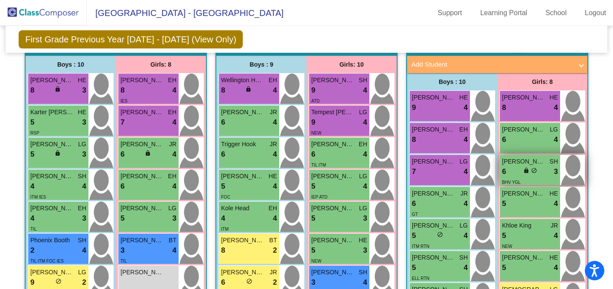
click at [537, 157] on span "[PERSON_NAME]" at bounding box center [523, 161] width 43 height 9
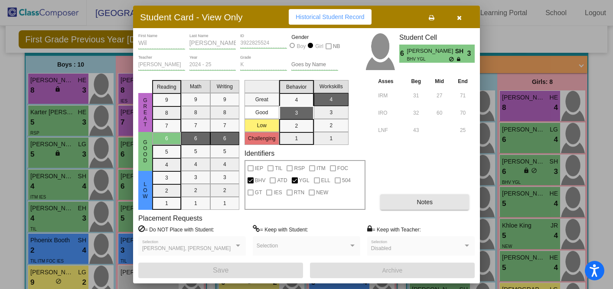
click at [428, 205] on span "Notes" at bounding box center [424, 202] width 16 height 7
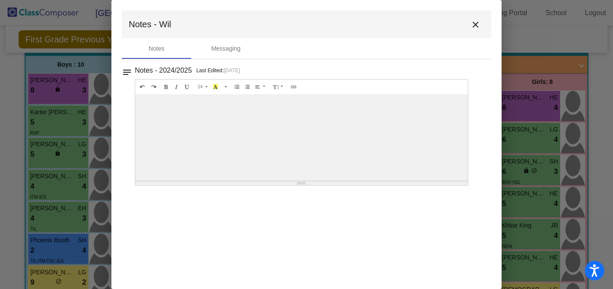
click at [476, 25] on mat-icon "close" at bounding box center [475, 25] width 10 height 10
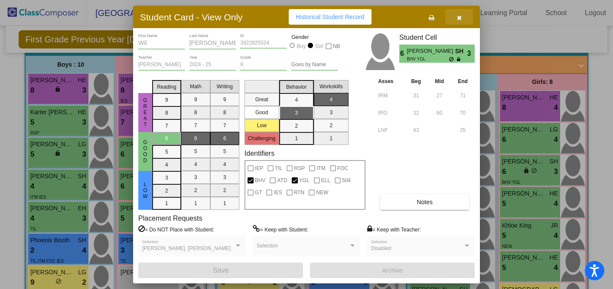
click at [463, 20] on button "button" at bounding box center [459, 17] width 28 height 16
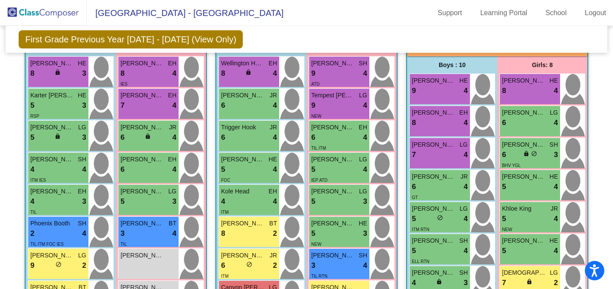
scroll to position [277, 0]
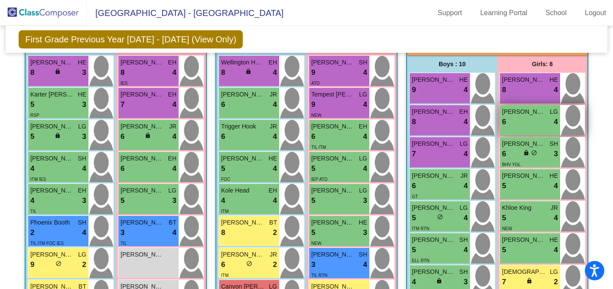
click at [523, 114] on span "[PERSON_NAME]" at bounding box center [523, 111] width 43 height 9
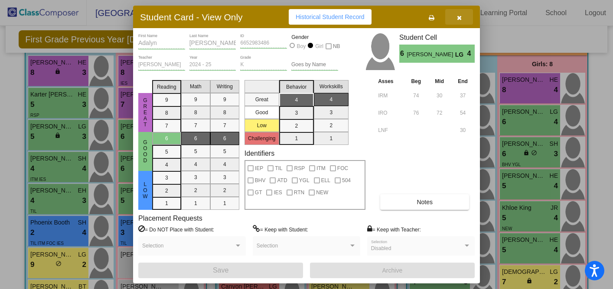
click at [458, 16] on icon "button" at bounding box center [459, 18] width 5 height 6
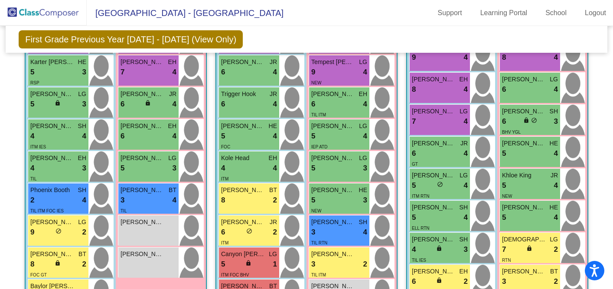
scroll to position [289, 0]
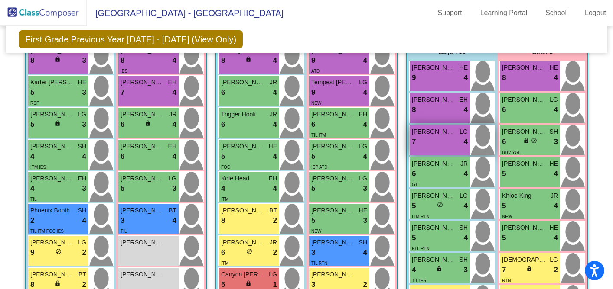
click at [421, 138] on div "7 lock do_not_disturb_alt 4" at bounding box center [440, 142] width 56 height 11
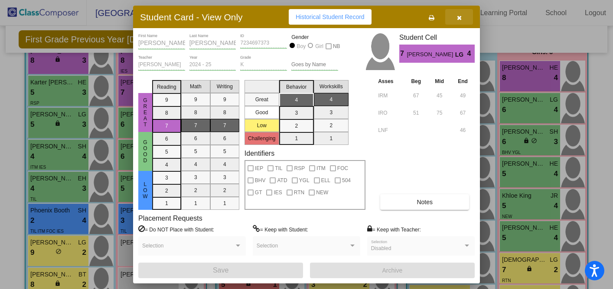
click at [462, 18] on button "button" at bounding box center [459, 17] width 28 height 16
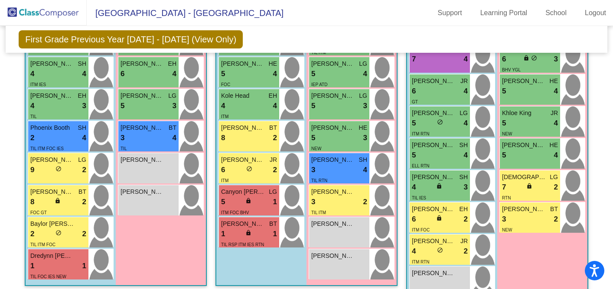
scroll to position [370, 0]
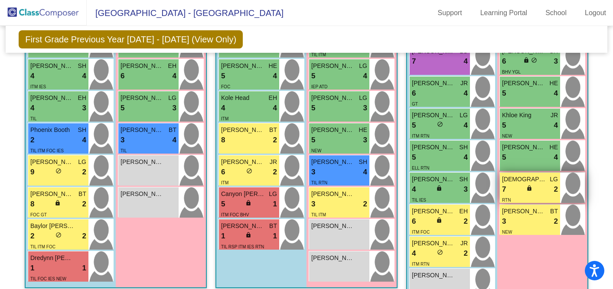
click at [532, 180] on span "[DEMOGRAPHIC_DATA] [PERSON_NAME]" at bounding box center [523, 179] width 43 height 9
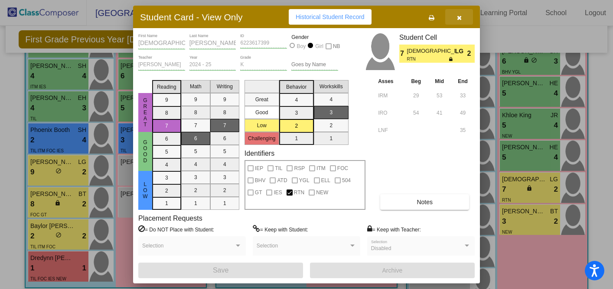
click at [460, 18] on icon "button" at bounding box center [459, 18] width 5 height 6
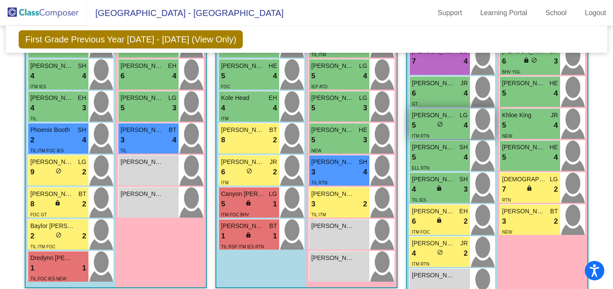
click at [446, 117] on span "[PERSON_NAME]" at bounding box center [433, 115] width 43 height 9
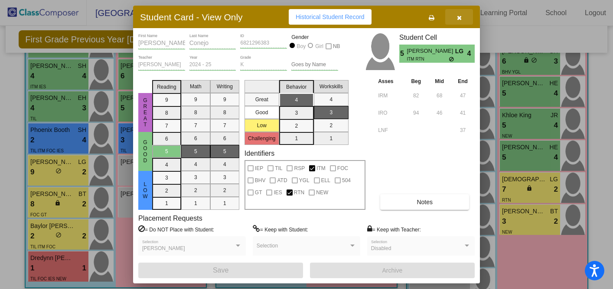
click at [460, 19] on icon "button" at bounding box center [459, 18] width 5 height 6
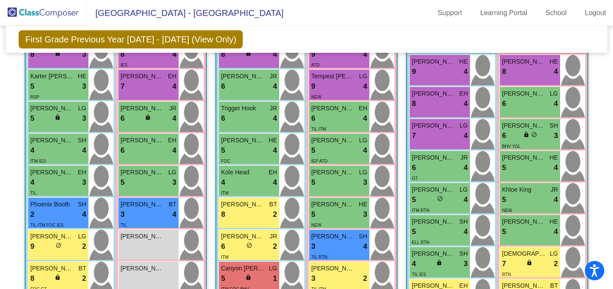
scroll to position [263, 0]
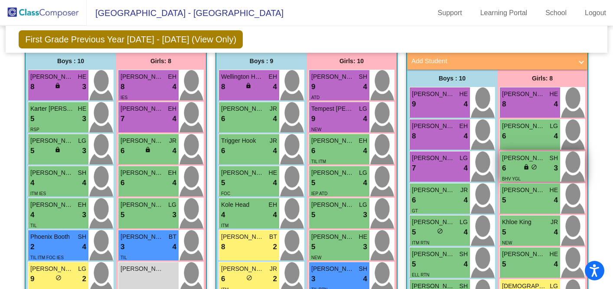
click at [544, 154] on div "[PERSON_NAME] SH" at bounding box center [530, 158] width 56 height 9
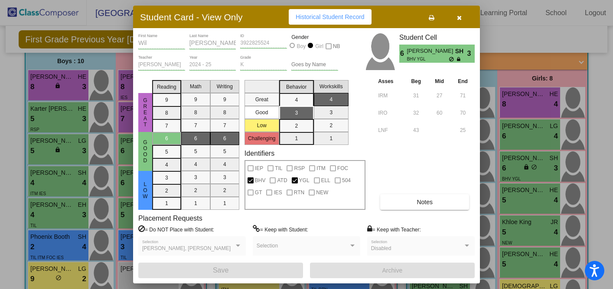
click at [436, 202] on button "Notes" at bounding box center [424, 203] width 89 height 16
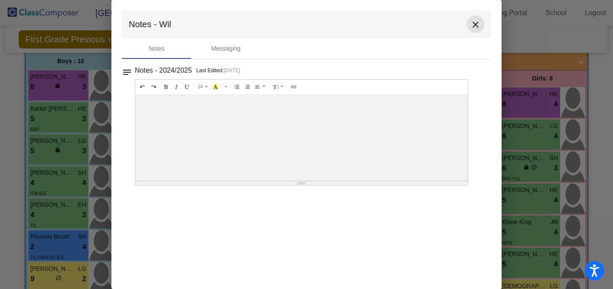
click at [474, 25] on mat-icon "close" at bounding box center [475, 25] width 10 height 10
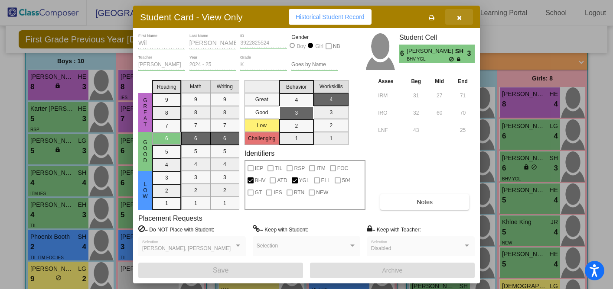
click at [459, 22] on button "button" at bounding box center [459, 17] width 28 height 16
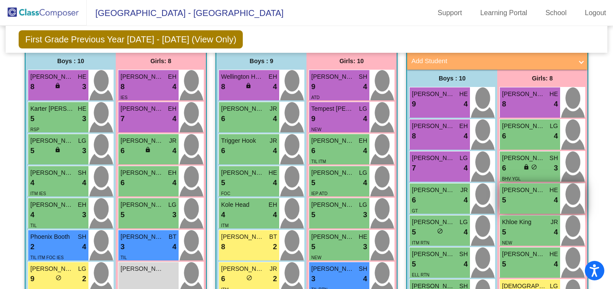
click at [513, 195] on div "5 lock do_not_disturb_alt 4" at bounding box center [530, 200] width 56 height 11
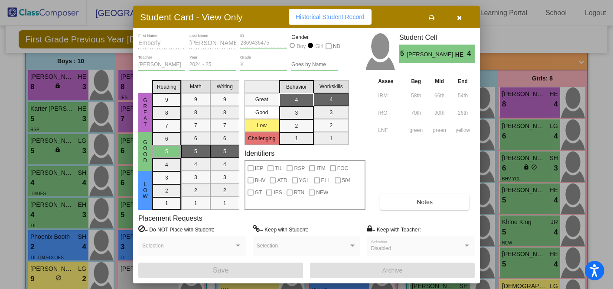
click at [404, 201] on button "Notes" at bounding box center [424, 203] width 89 height 16
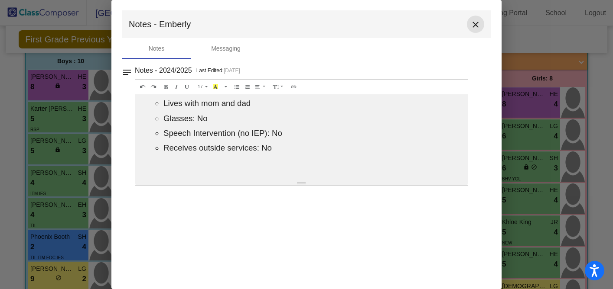
click at [475, 22] on mat-icon "close" at bounding box center [475, 25] width 10 height 10
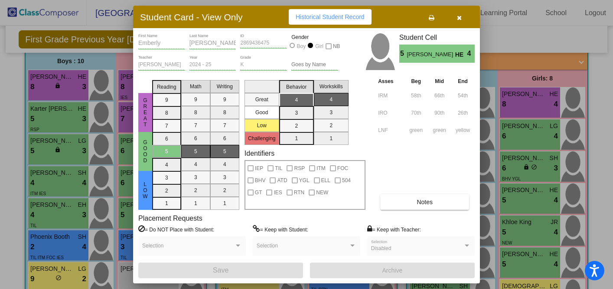
click at [475, 22] on div "Student Card - View Only Historical Student Record" at bounding box center [306, 17] width 347 height 23
click at [461, 16] on icon "button" at bounding box center [459, 18] width 5 height 6
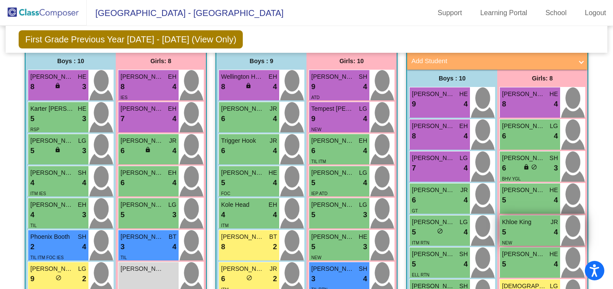
click at [514, 227] on div "5 lock do_not_disturb_alt 4" at bounding box center [530, 232] width 56 height 11
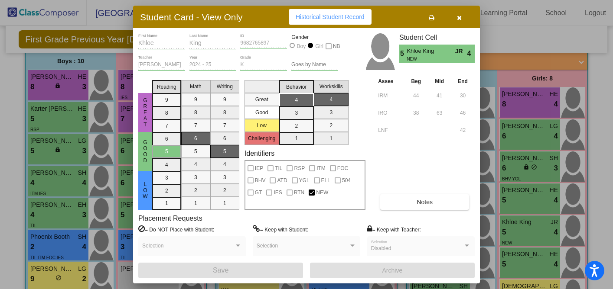
click at [411, 201] on button "Notes" at bounding box center [424, 203] width 89 height 16
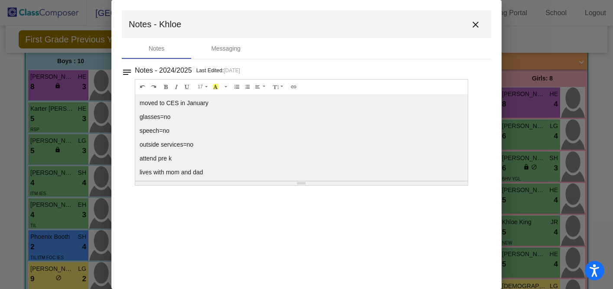
scroll to position [5, 0]
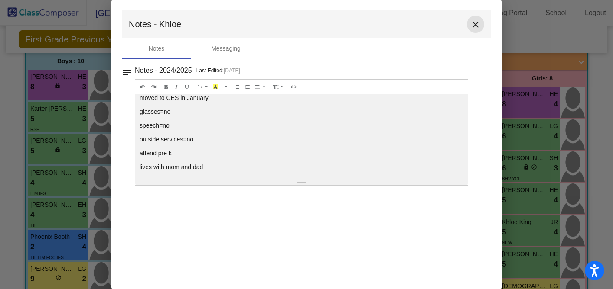
click at [474, 22] on mat-icon "close" at bounding box center [475, 25] width 10 height 10
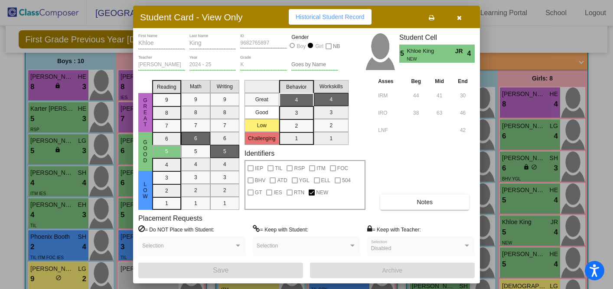
click at [456, 18] on button "button" at bounding box center [459, 17] width 28 height 16
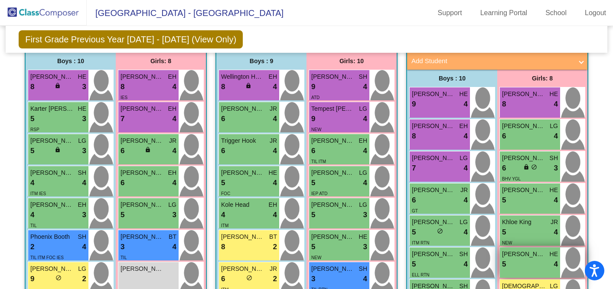
click at [518, 250] on span "[PERSON_NAME]" at bounding box center [523, 254] width 43 height 9
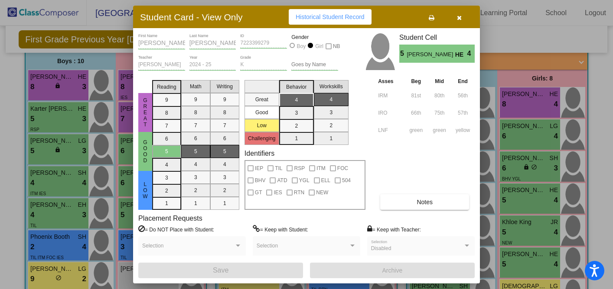
click at [424, 202] on span "Notes" at bounding box center [424, 202] width 16 height 7
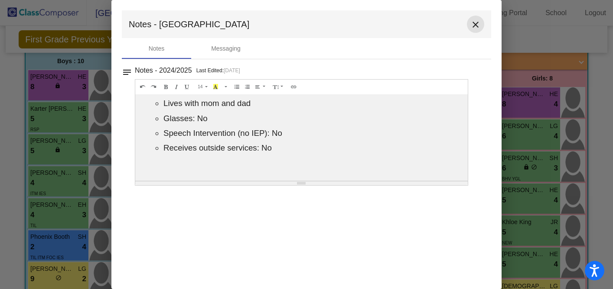
click at [476, 26] on mat-icon "close" at bounding box center [475, 25] width 10 height 10
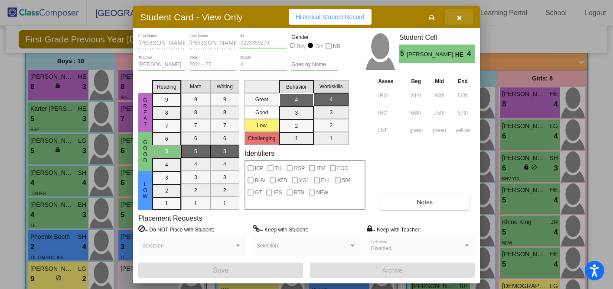
click at [455, 17] on button "button" at bounding box center [459, 17] width 28 height 16
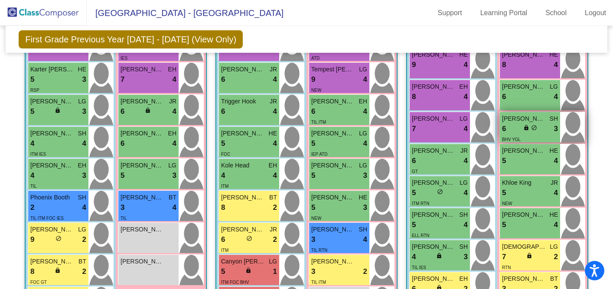
scroll to position [307, 0]
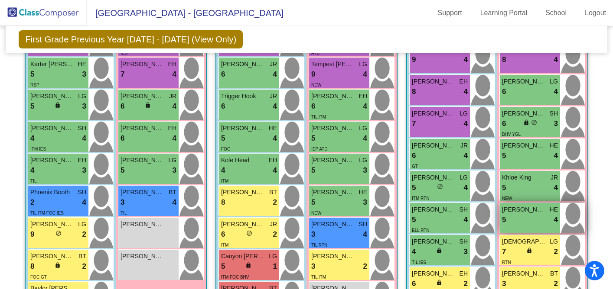
click at [530, 221] on div "5 lock do_not_disturb_alt 4" at bounding box center [530, 220] width 56 height 11
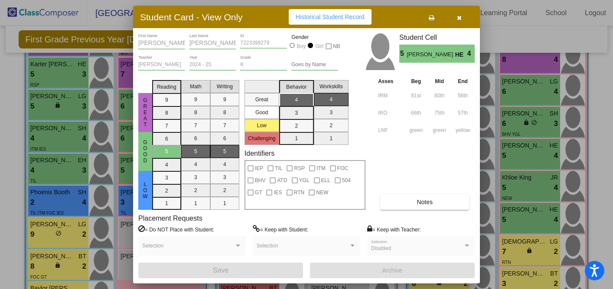
click at [458, 17] on icon "button" at bounding box center [459, 18] width 5 height 6
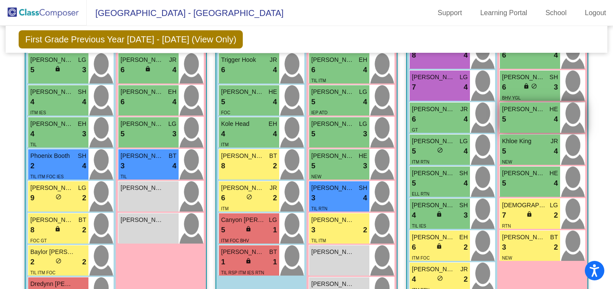
scroll to position [367, 0]
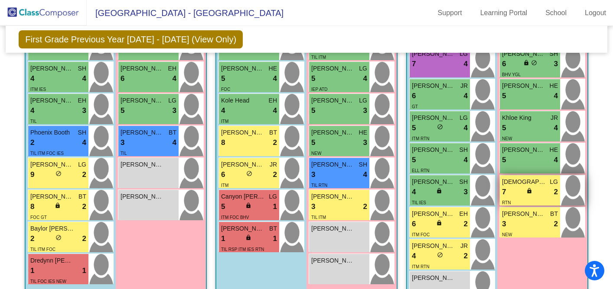
click at [507, 195] on div "7 lock do_not_disturb_alt 2" at bounding box center [530, 192] width 56 height 11
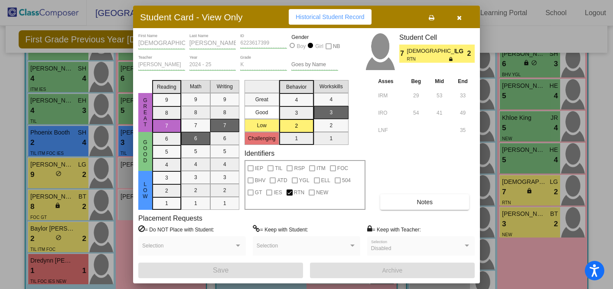
click at [446, 201] on button "Notes" at bounding box center [424, 203] width 89 height 16
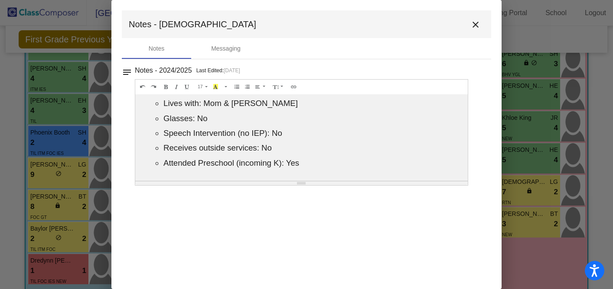
click at [475, 25] on mat-icon "close" at bounding box center [475, 25] width 10 height 10
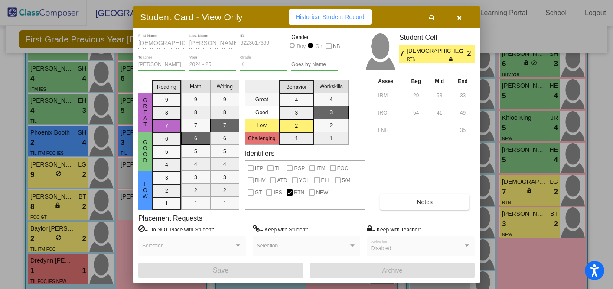
click at [460, 16] on icon "button" at bounding box center [459, 18] width 5 height 6
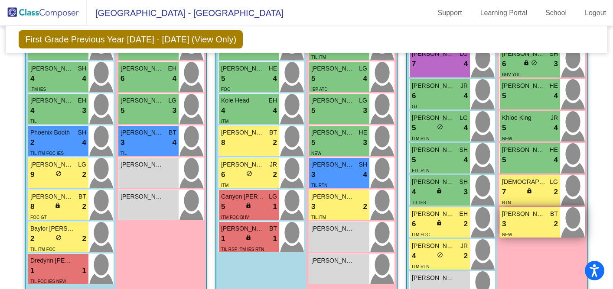
click at [520, 216] on span "[PERSON_NAME]" at bounding box center [523, 214] width 43 height 9
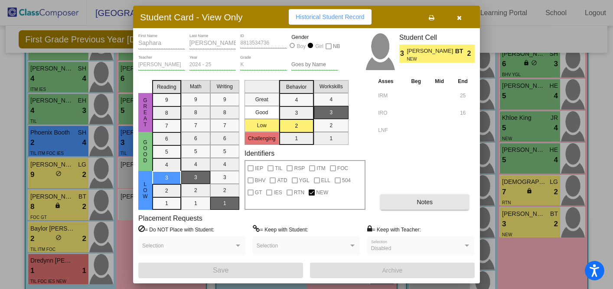
click at [445, 196] on button "Notes" at bounding box center [424, 203] width 89 height 16
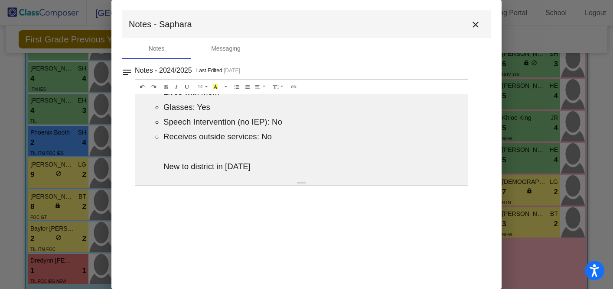
scroll to position [0, 0]
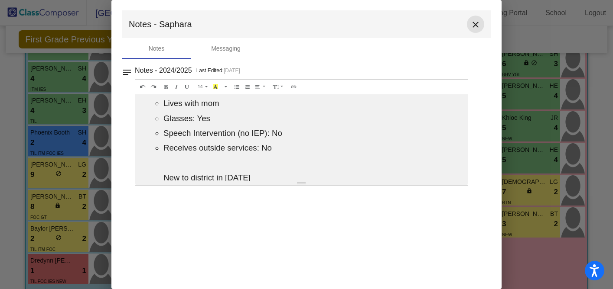
click at [475, 26] on mat-icon "close" at bounding box center [475, 25] width 10 height 10
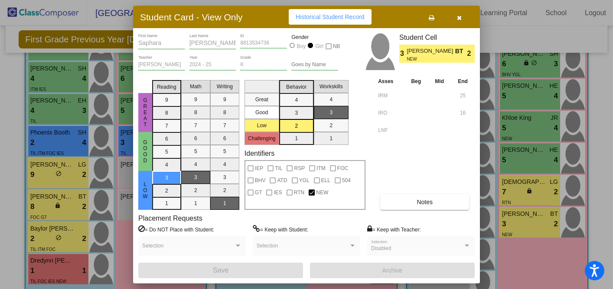
click at [459, 14] on span "button" at bounding box center [459, 16] width 5 height 7
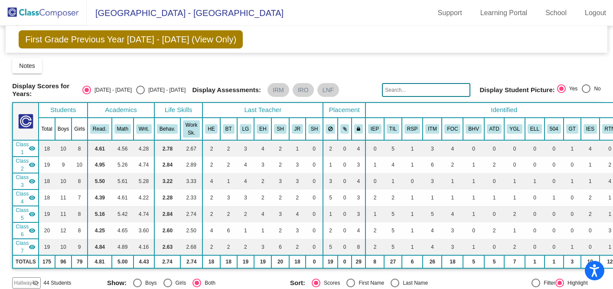
click at [44, 64] on div "Notes Download Class List Import Students New Small Group Saved Small Group" at bounding box center [306, 66] width 588 height 16
click at [33, 64] on span "Notes" at bounding box center [27, 65] width 16 height 7
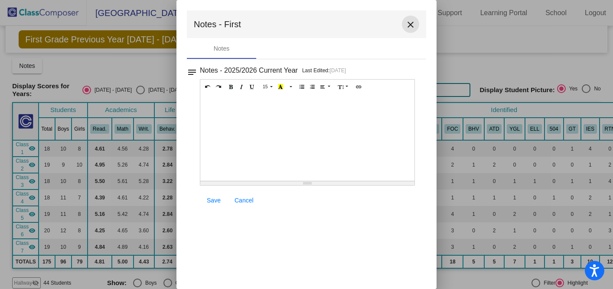
click at [406, 21] on mat-icon "close" at bounding box center [410, 25] width 10 height 10
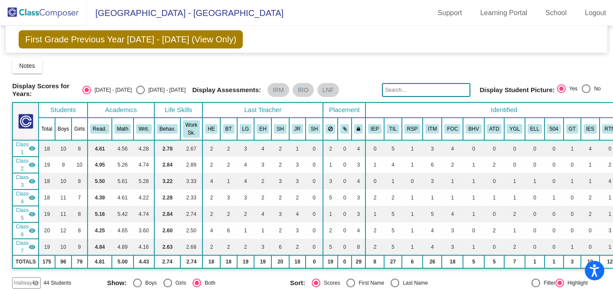
click at [48, 13] on img at bounding box center [43, 13] width 87 height 26
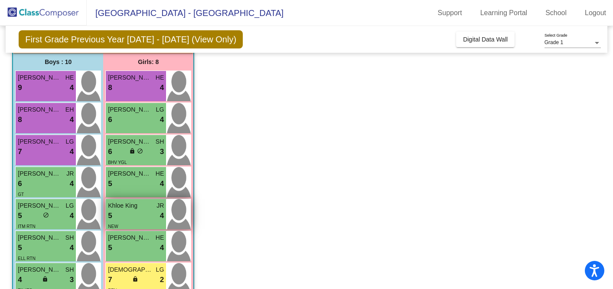
scroll to position [65, 0]
